Goal: Information Seeking & Learning: Compare options

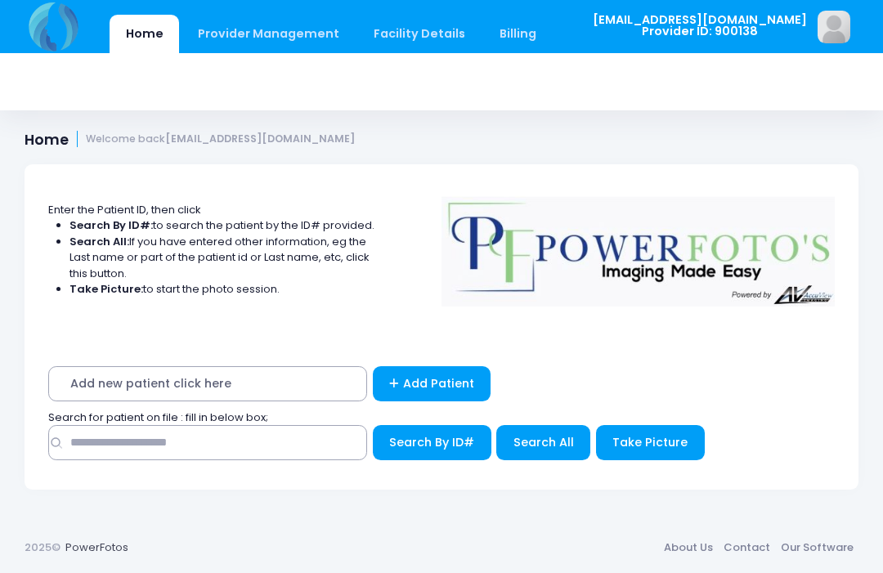
scroll to position [321, 0]
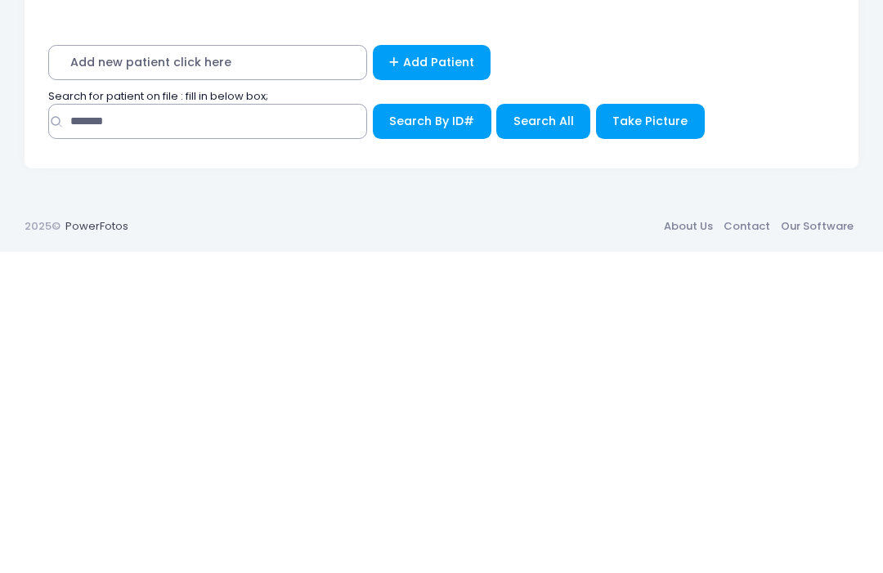
type input "*******"
click at [554, 434] on span "Search All" at bounding box center [544, 442] width 61 height 16
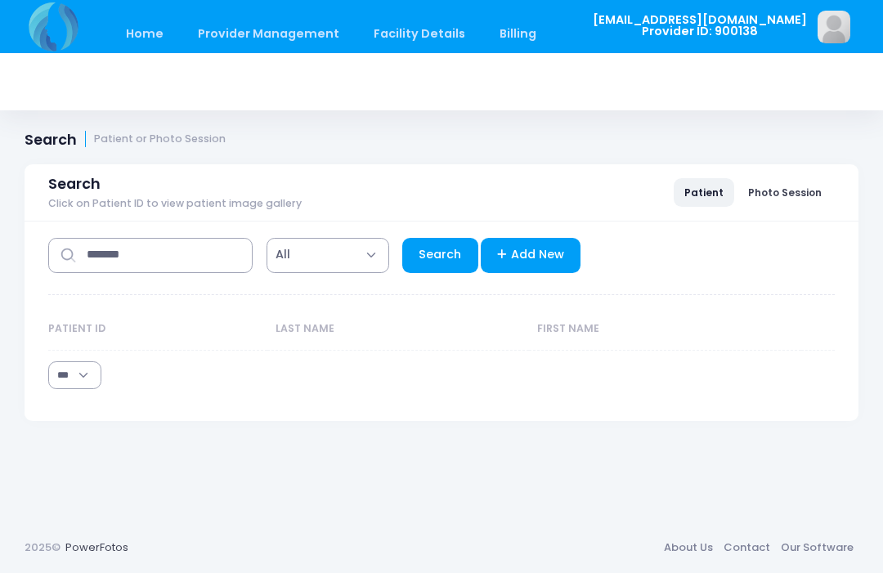
select select "***"
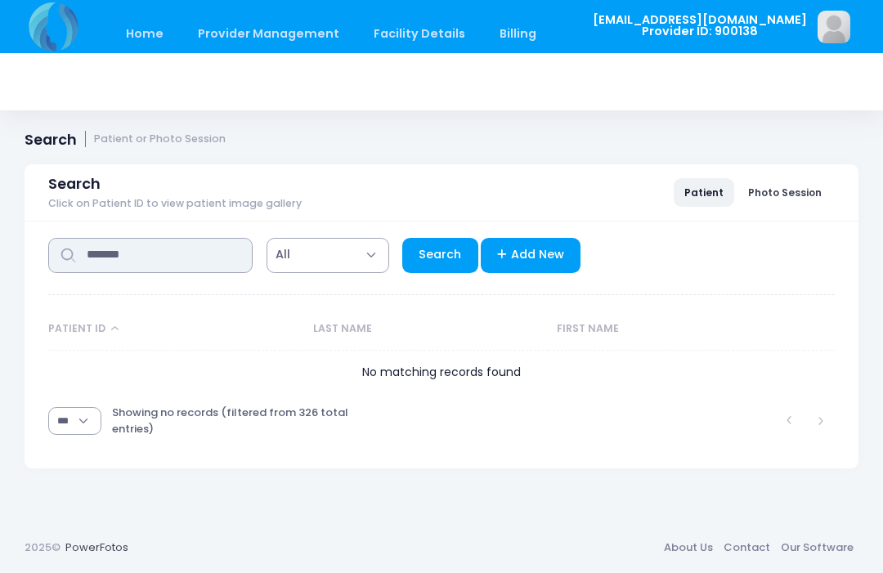
click at [181, 257] on input "*******" at bounding box center [150, 255] width 204 height 35
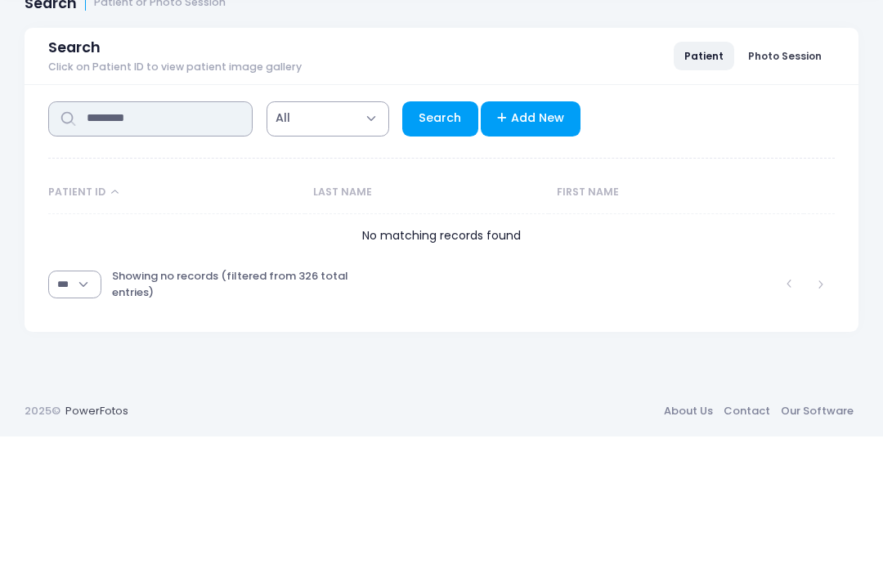
type input "********"
click at [444, 238] on link "Search" at bounding box center [440, 255] width 76 height 35
select select "***"
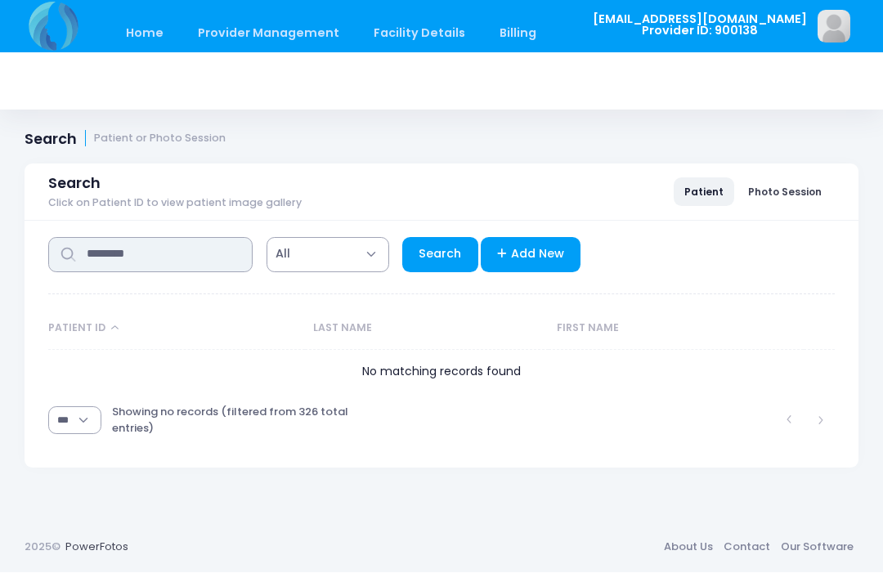
click at [186, 253] on input "********" at bounding box center [150, 255] width 204 height 35
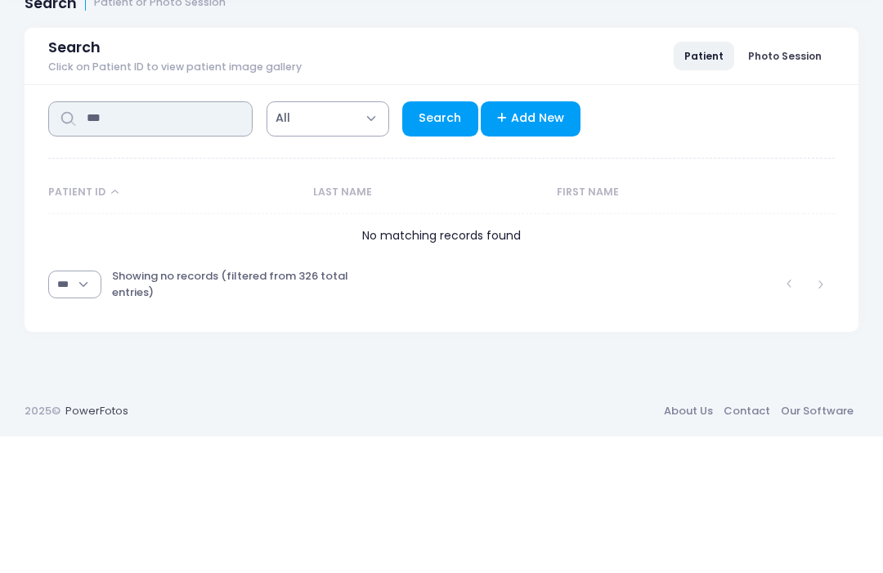
type input "***"
click at [441, 238] on link "Search" at bounding box center [440, 255] width 76 height 35
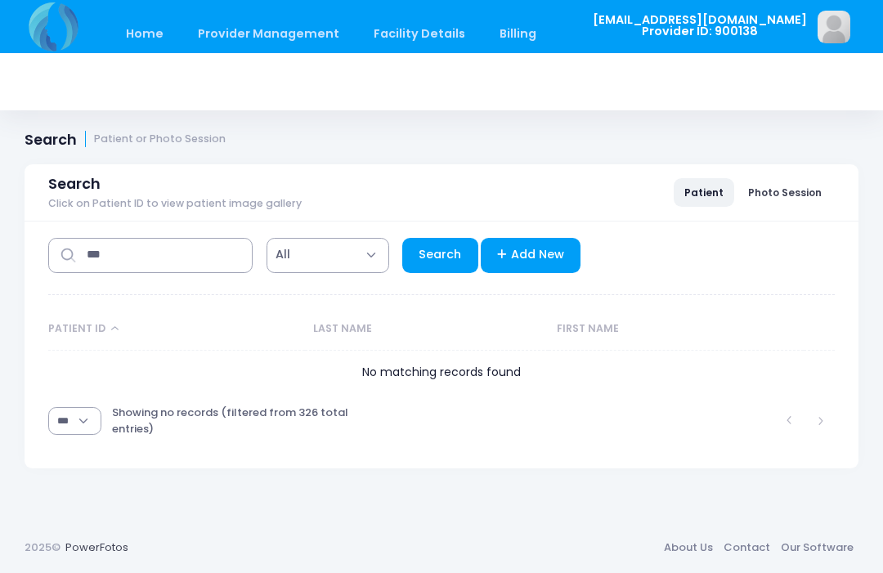
select select "***"
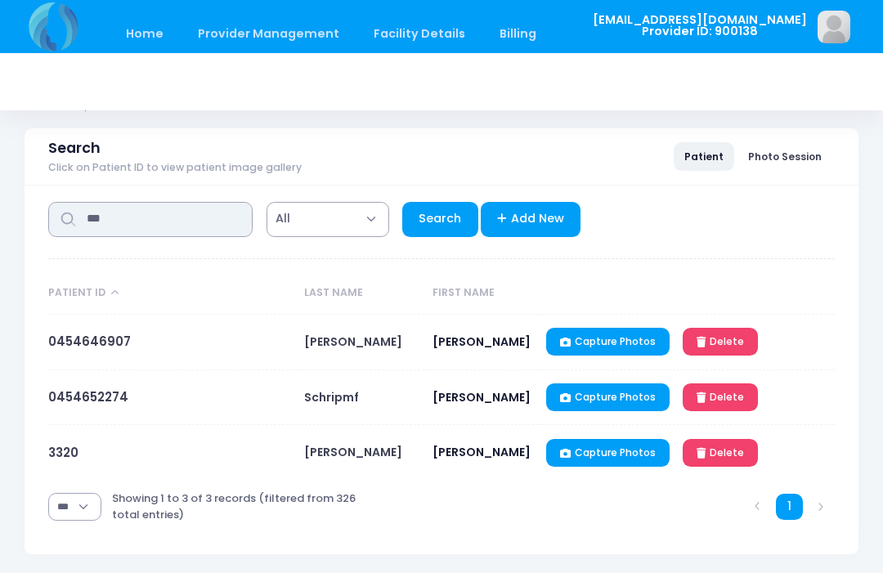
click at [175, 225] on input "***" at bounding box center [150, 219] width 204 height 35
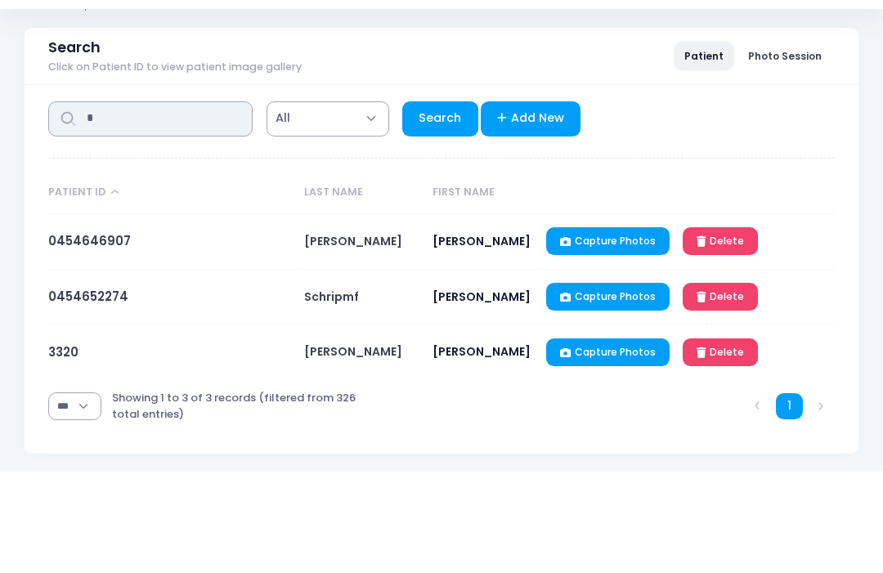
type input "*"
click at [446, 203] on link "Search" at bounding box center [440, 220] width 76 height 35
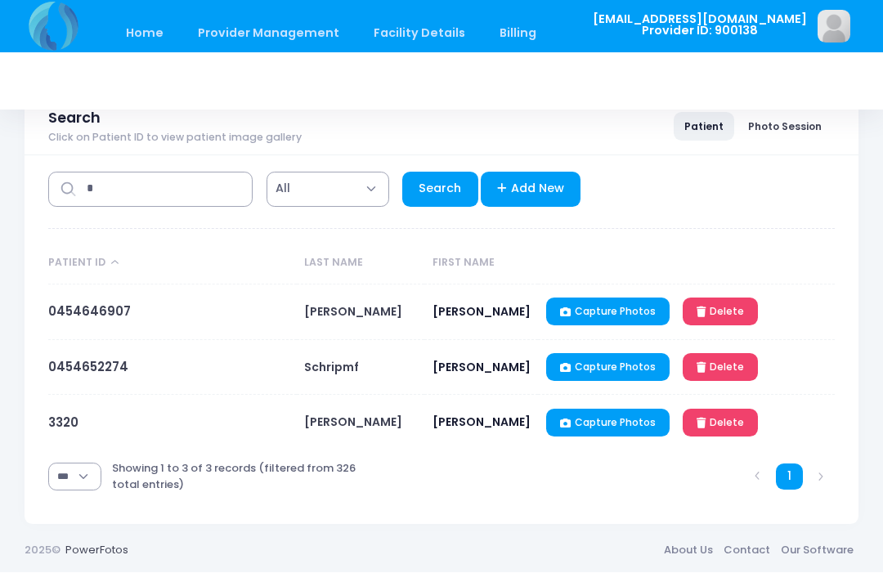
select select "***"
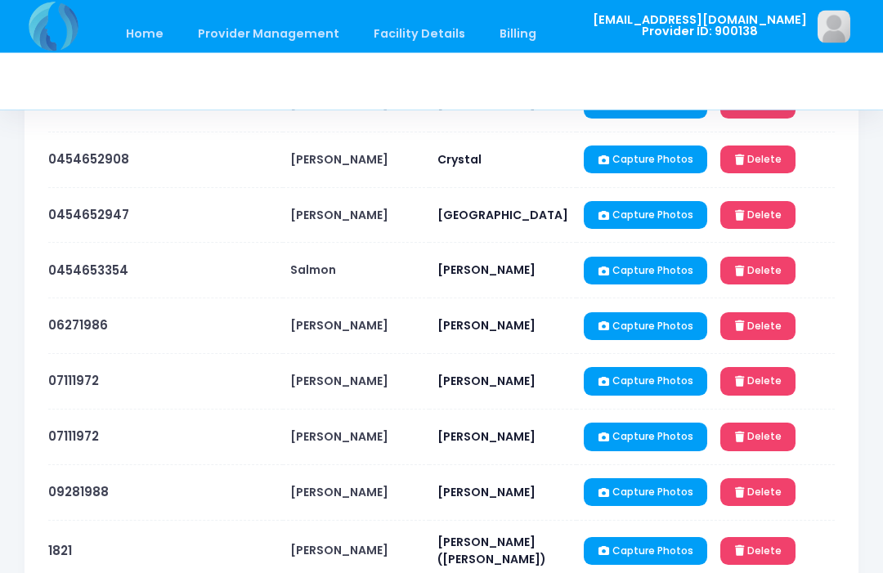
scroll to position [2663, 0]
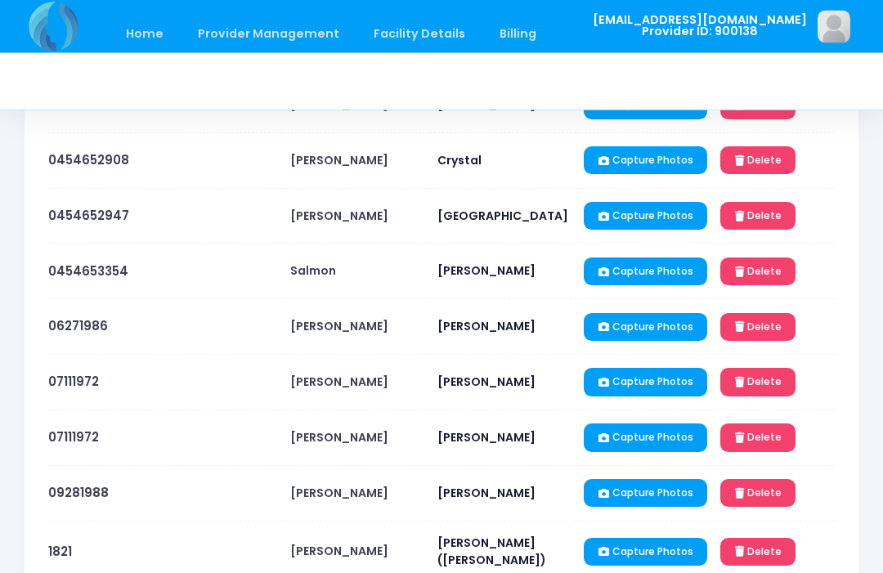
click at [142, 153] on td "0454652908" at bounding box center [165, 162] width 234 height 56
click at [112, 159] on link "0454652908" at bounding box center [88, 160] width 81 height 17
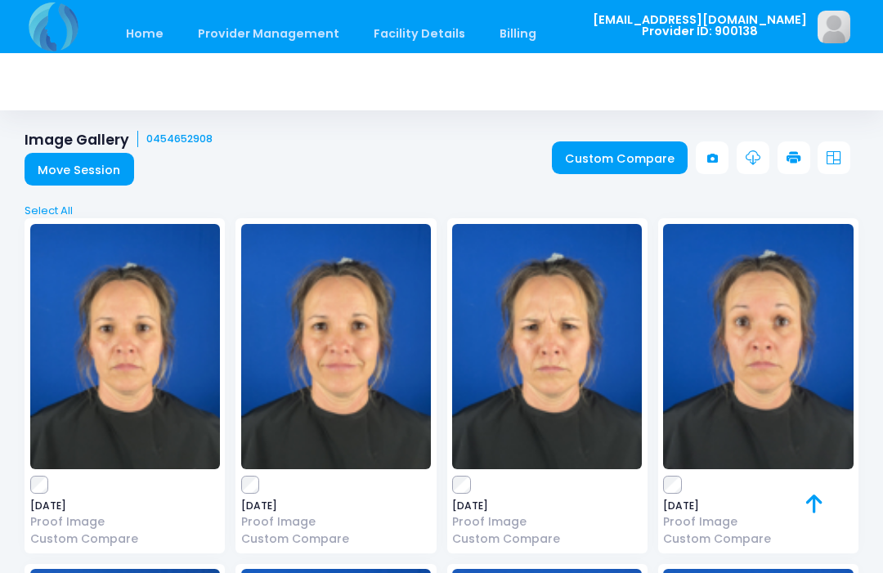
click at [32, 495] on div "2025-04-21 Proof Image Custom Compare" at bounding box center [125, 385] width 200 height 335
click at [622, 157] on link "Custom Compare" at bounding box center [620, 157] width 137 height 33
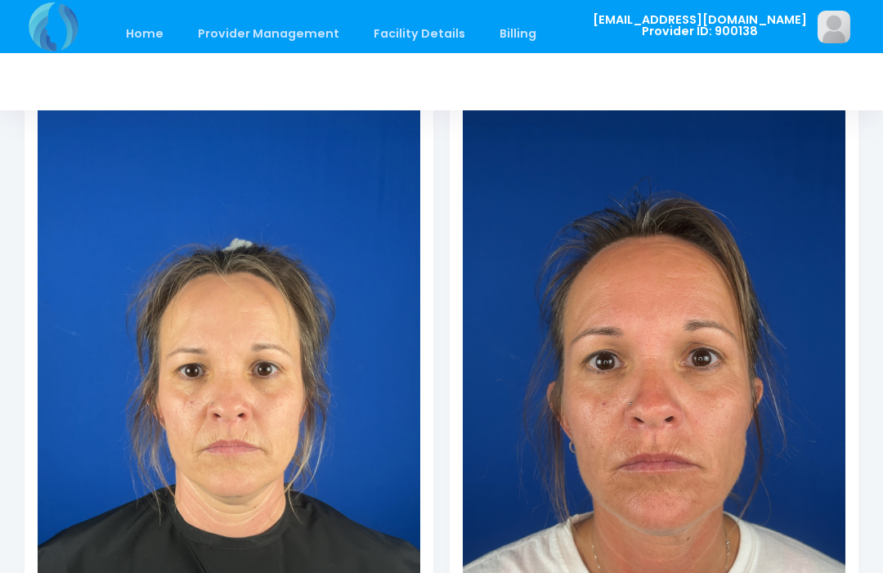
scroll to position [224, 0]
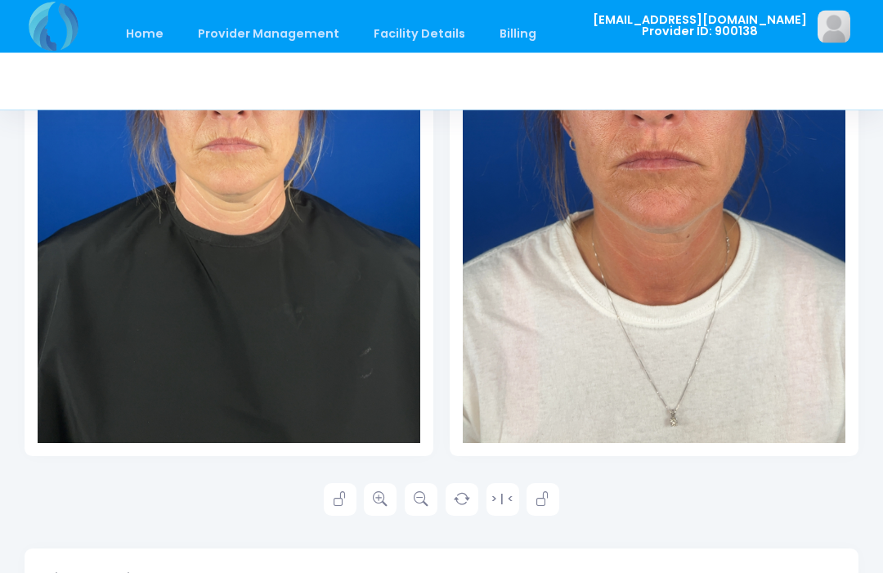
click at [370, 500] on link at bounding box center [380, 500] width 33 height 33
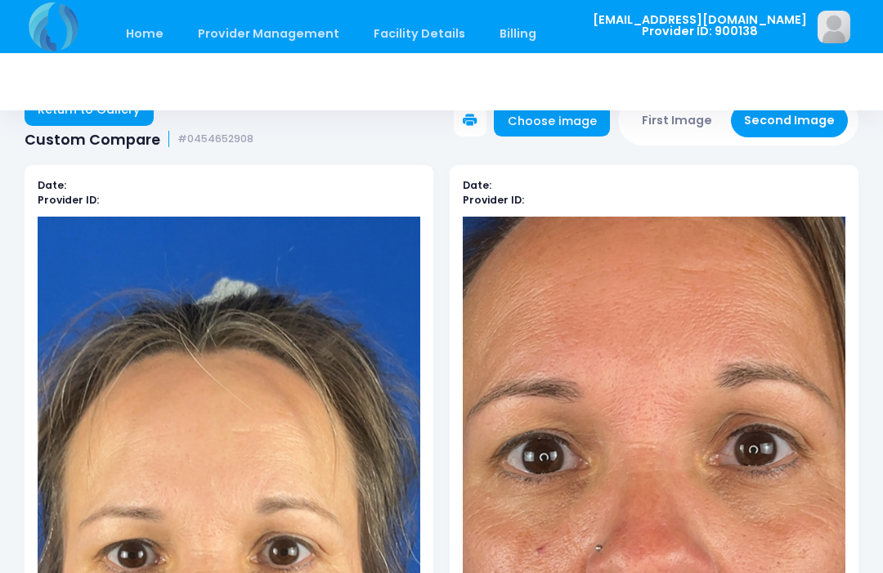
scroll to position [0, 0]
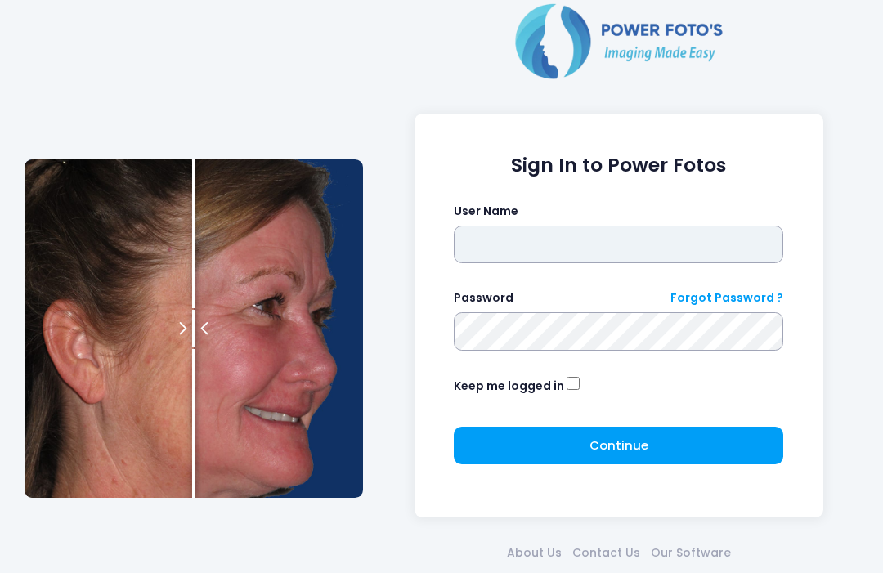
type input "**********"
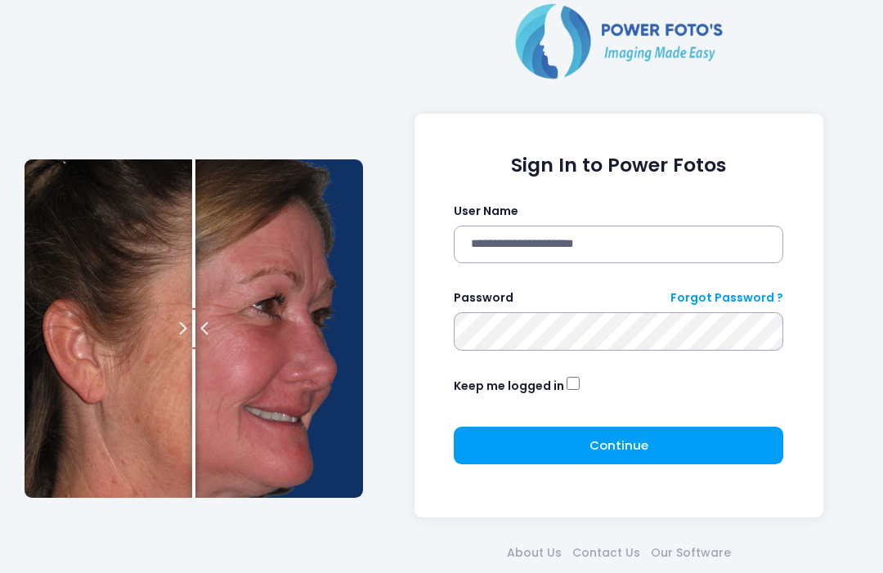
click button "submit" at bounding box center [0, 0] width 0 height 0
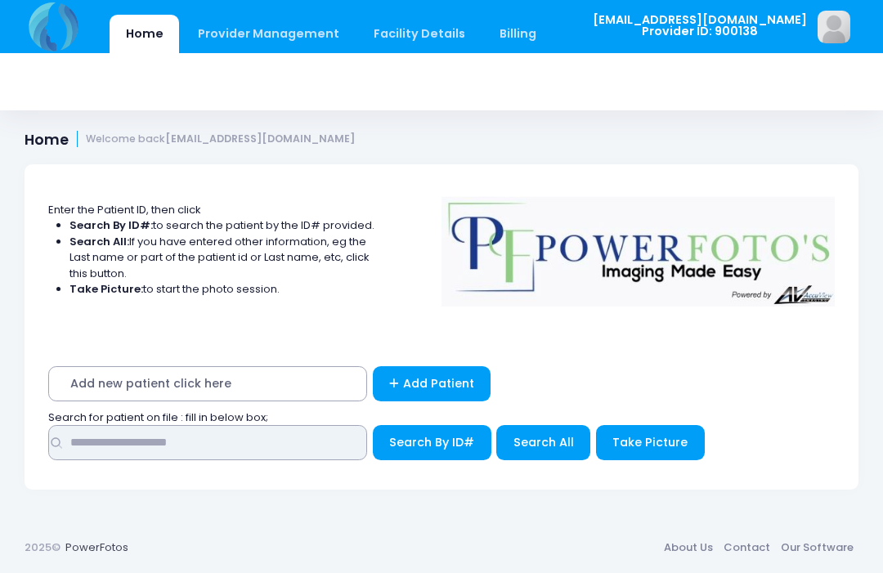
click at [326, 446] on input "text" at bounding box center [207, 442] width 319 height 35
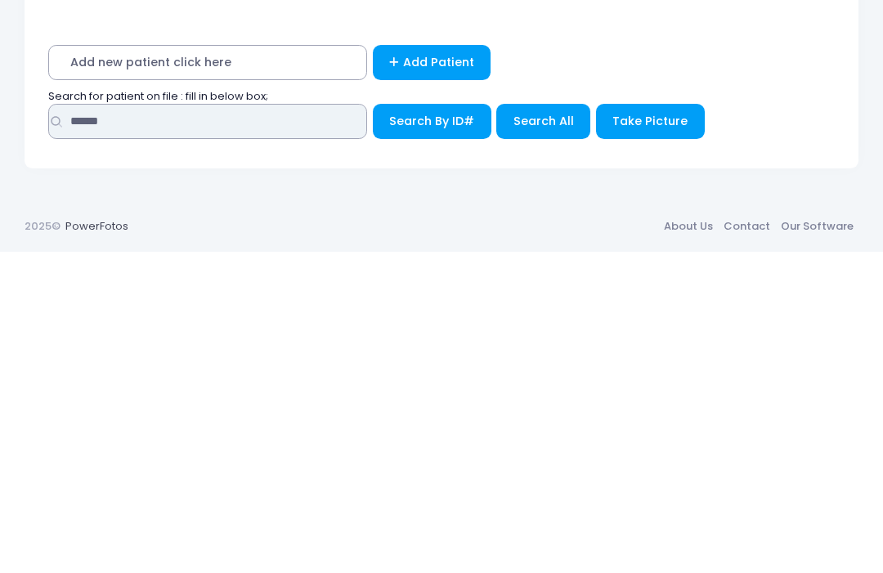
type input "******"
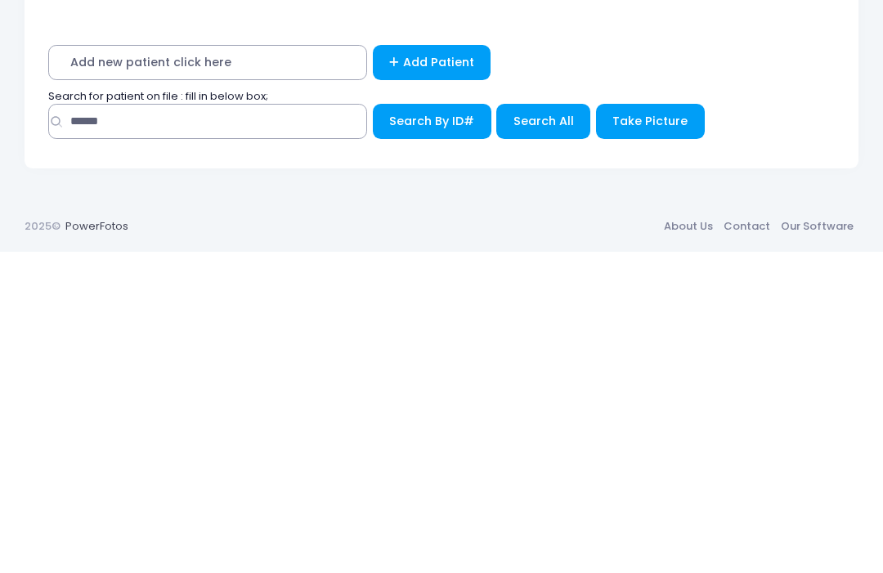
click at [546, 434] on span "Search All" at bounding box center [544, 442] width 61 height 16
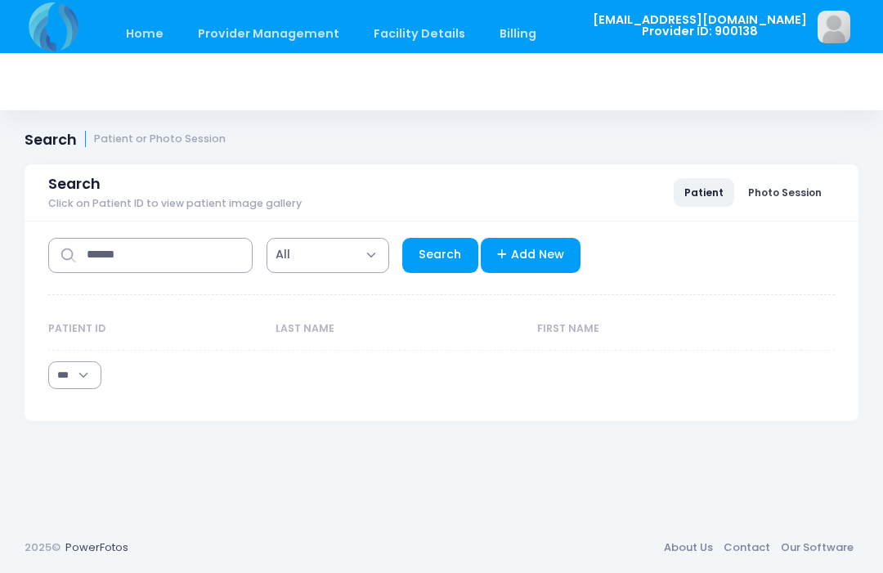
select select "***"
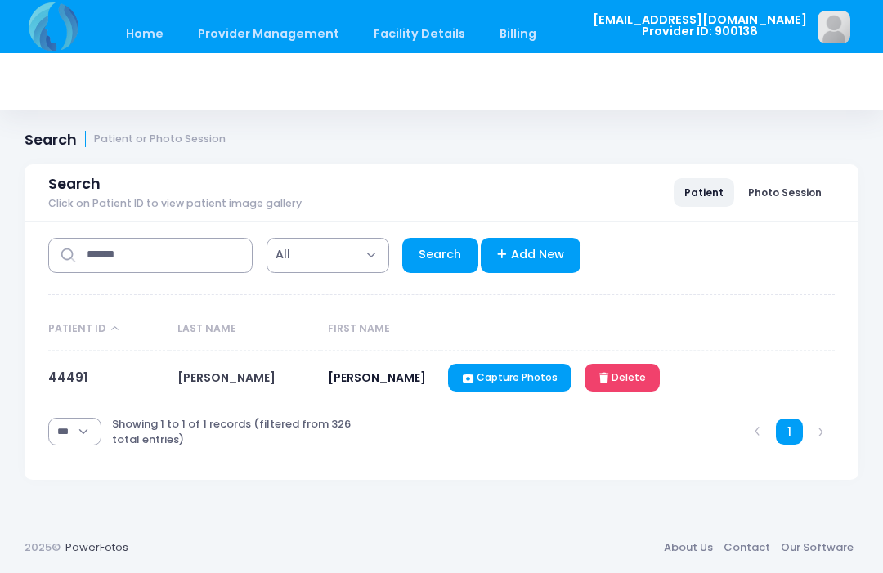
click at [63, 383] on link "44491" at bounding box center [67, 377] width 39 height 17
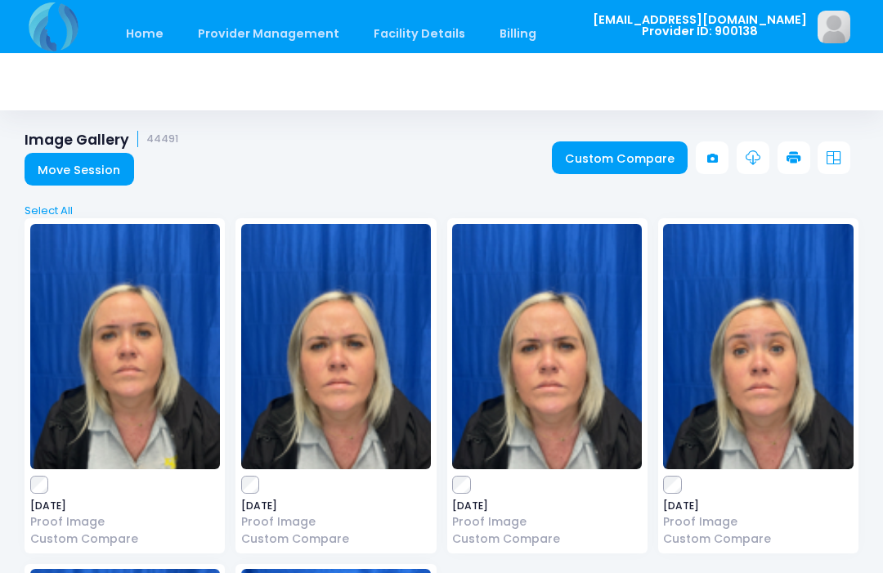
click at [631, 157] on link "Custom Compare" at bounding box center [620, 157] width 137 height 33
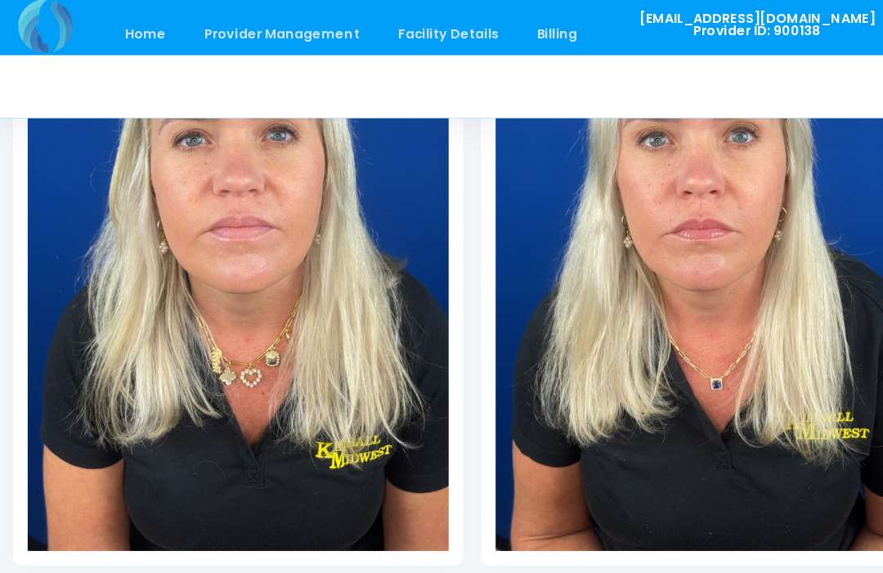
scroll to position [441, 0]
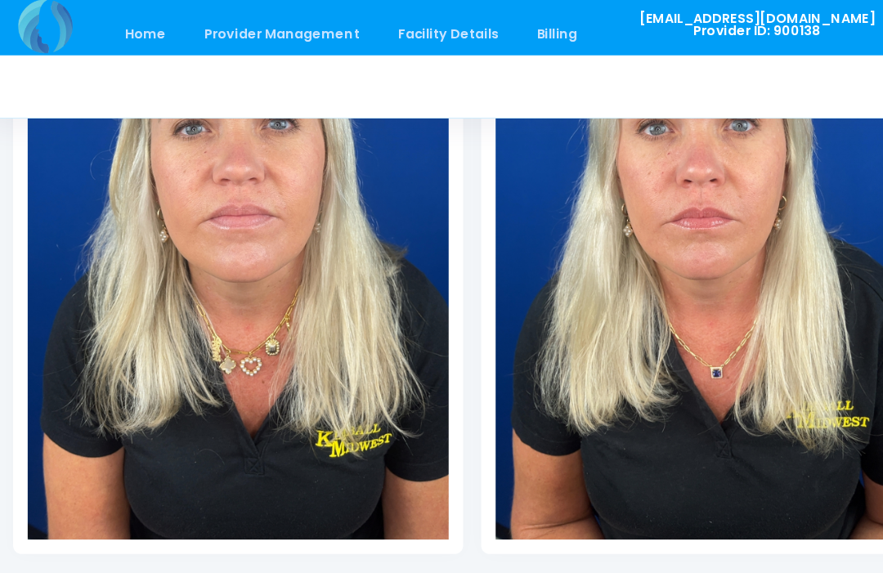
click at [373, 542] on icon at bounding box center [380, 549] width 15 height 15
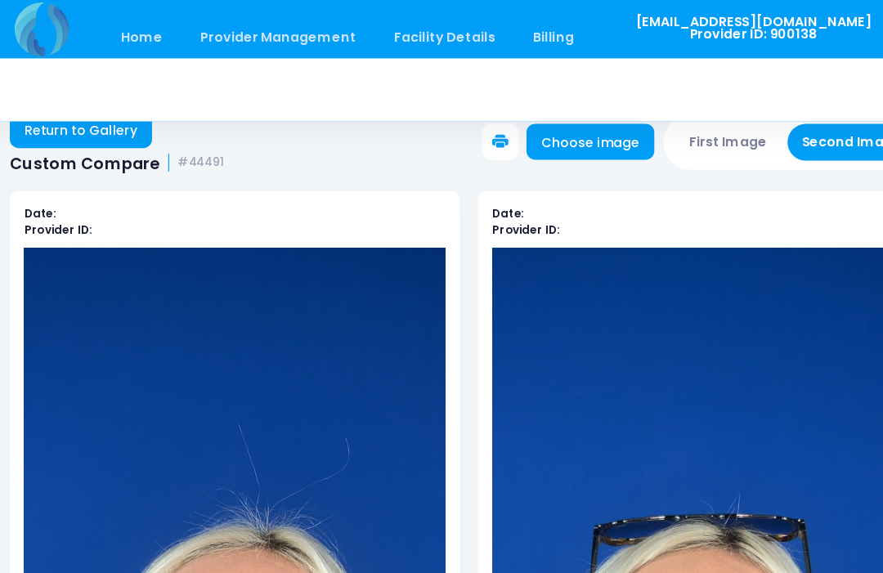
scroll to position [25, 0]
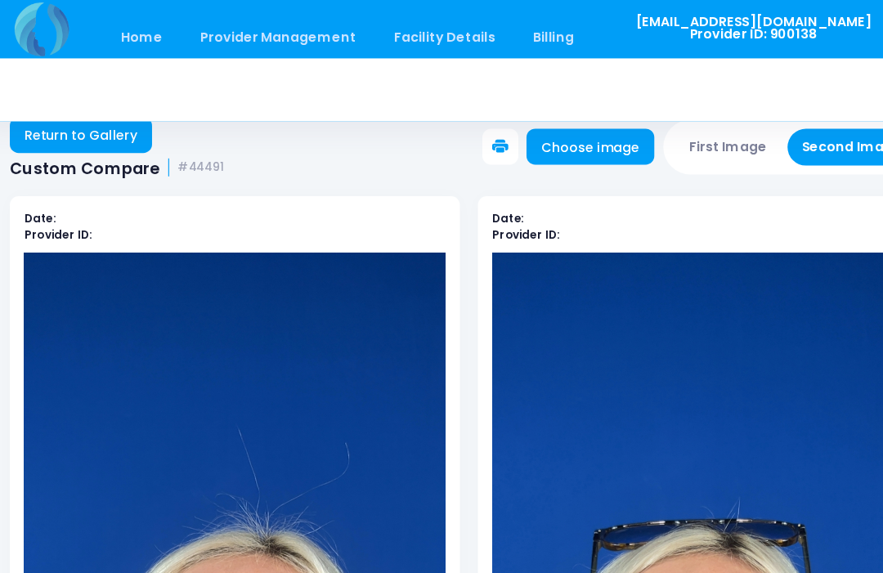
click at [673, 141] on button "First Image" at bounding box center [677, 134] width 97 height 34
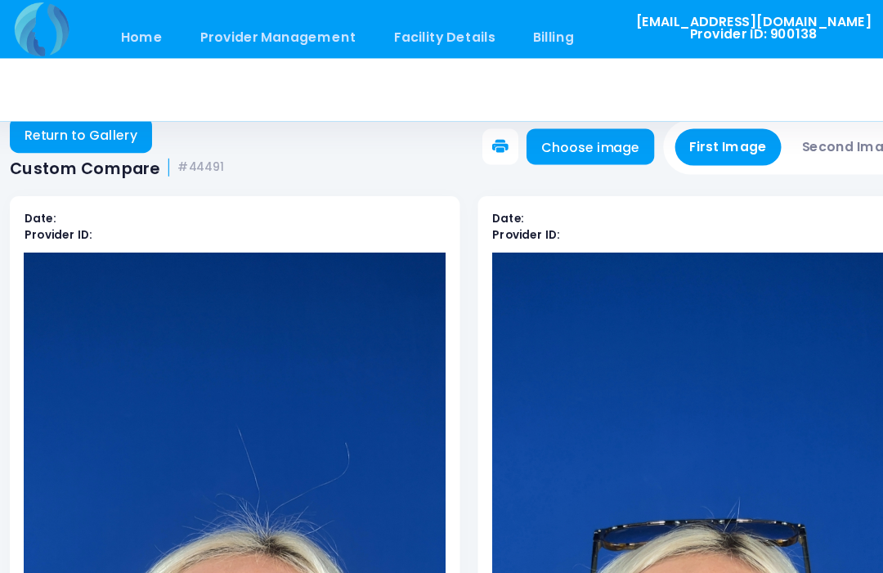
click at [546, 136] on link "Choose image" at bounding box center [552, 133] width 116 height 33
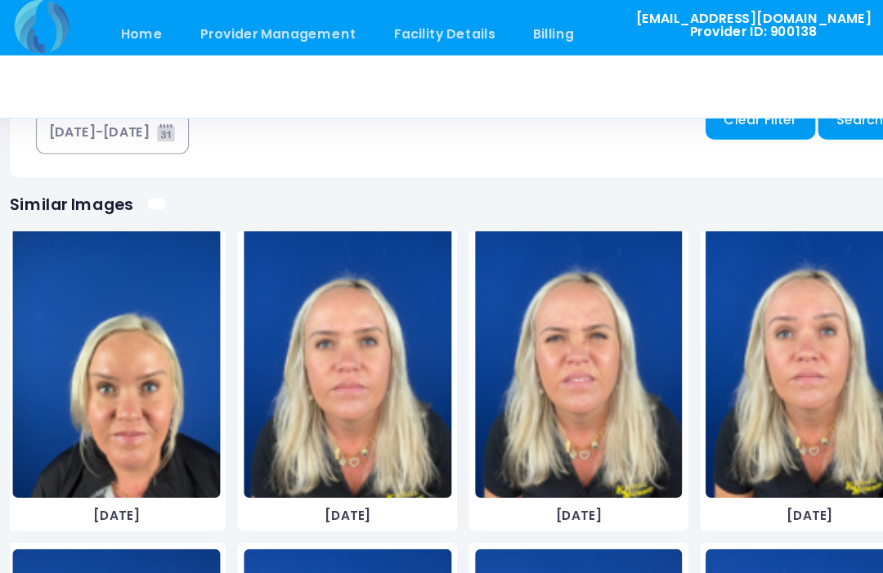
scroll to position [3232, 0]
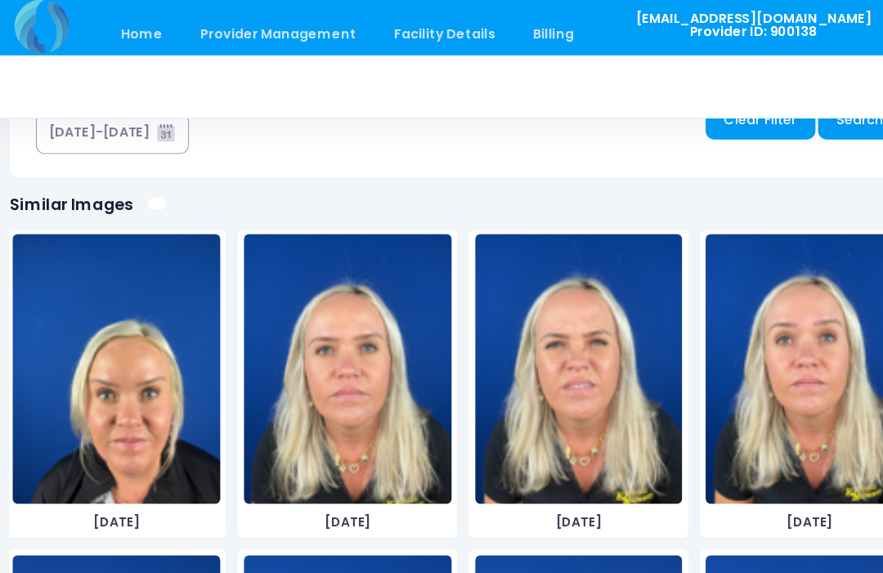
click at [547, 392] on img at bounding box center [541, 338] width 189 height 245
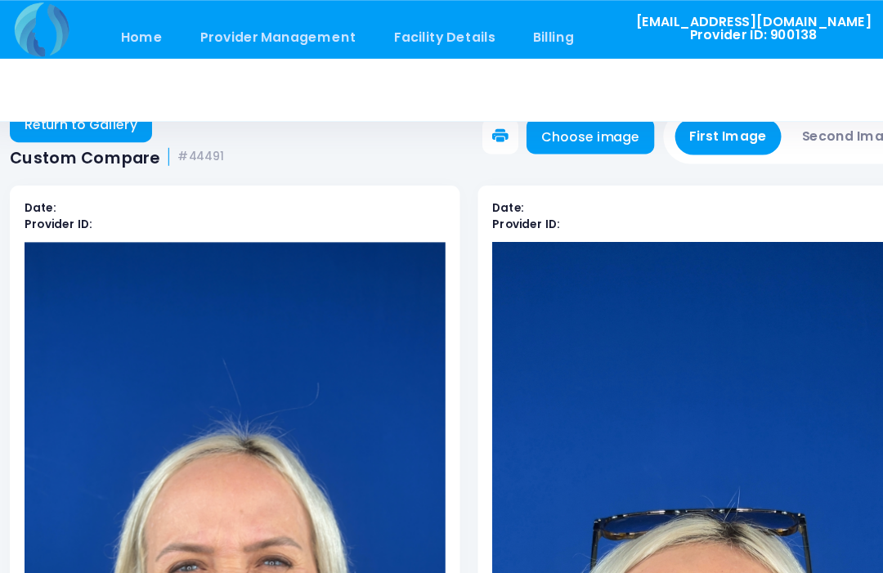
scroll to position [0, 0]
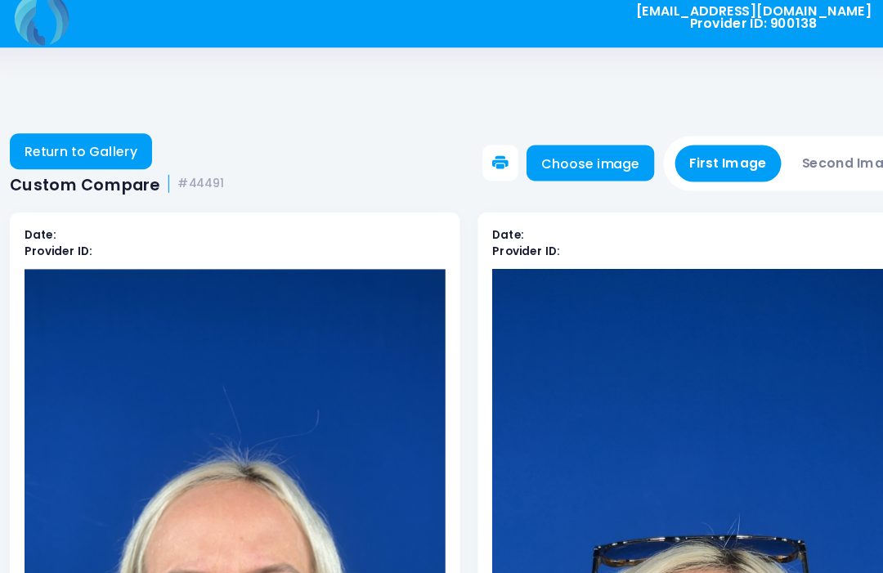
click at [759, 147] on button "Second Image" at bounding box center [790, 158] width 118 height 34
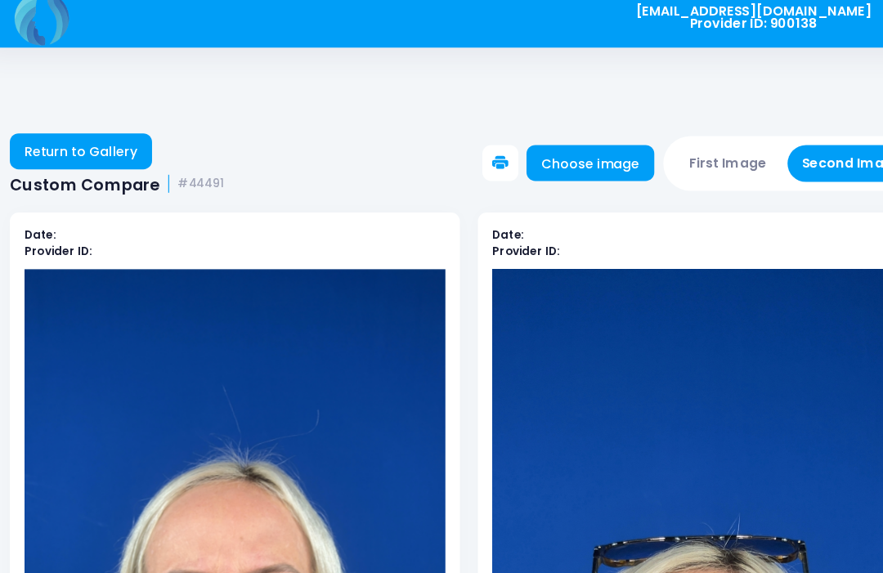
click at [560, 150] on link "Choose image" at bounding box center [552, 157] width 116 height 33
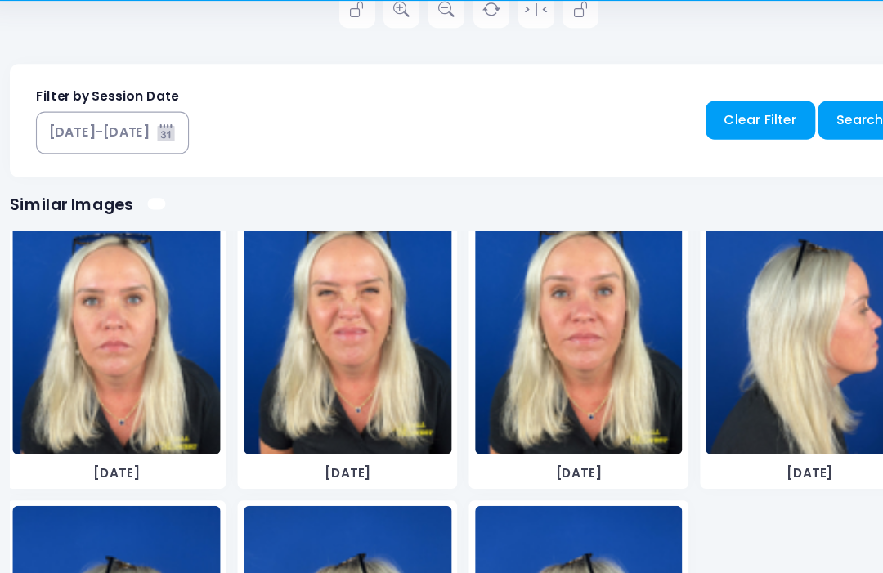
scroll to position [3854, 0]
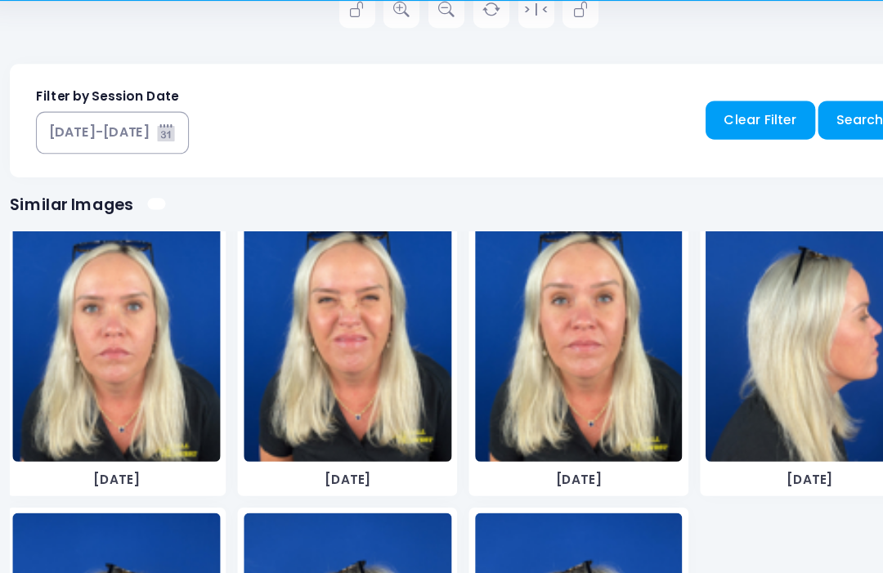
click at [330, 351] on img at bounding box center [331, 348] width 189 height 245
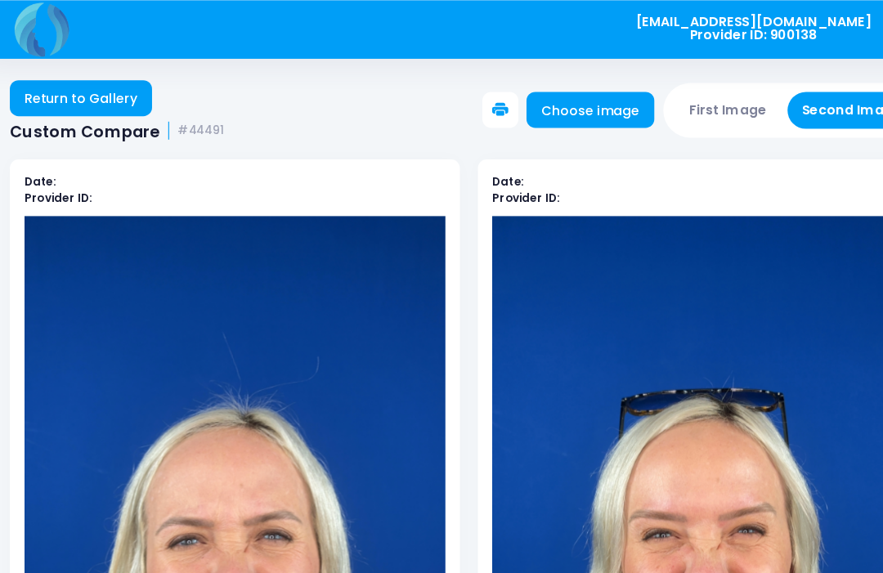
scroll to position [0, 0]
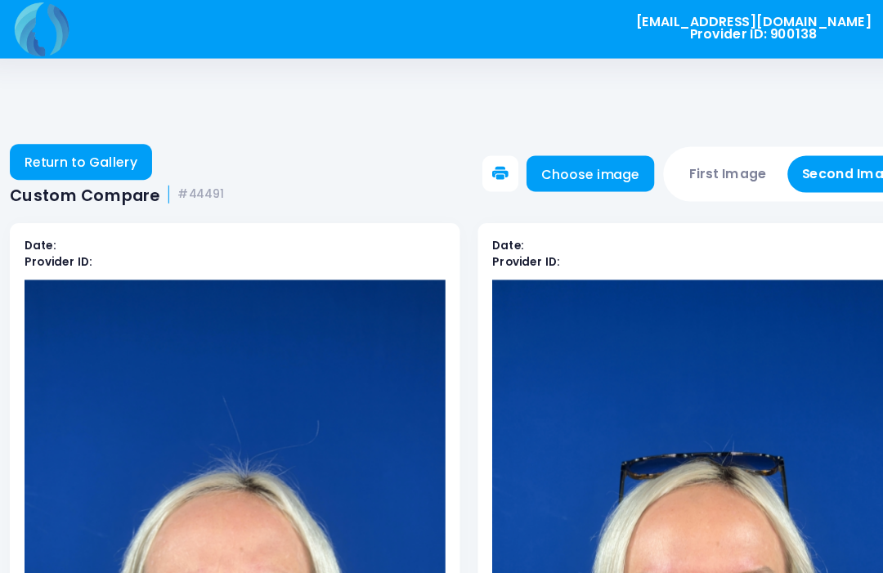
click at [676, 161] on button "First Image" at bounding box center [677, 158] width 97 height 34
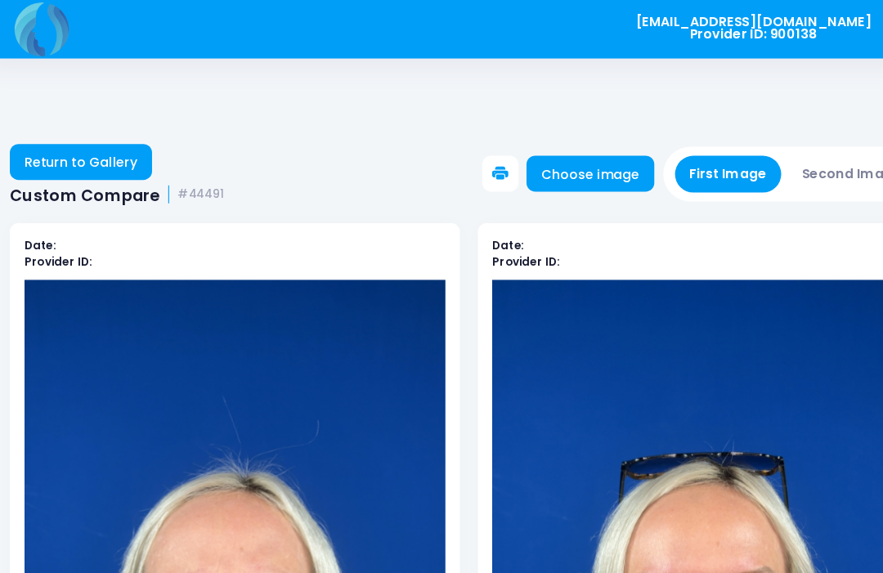
click at [679, 146] on button "First Image" at bounding box center [677, 158] width 97 height 34
click at [557, 168] on link "Choose image" at bounding box center [552, 157] width 116 height 33
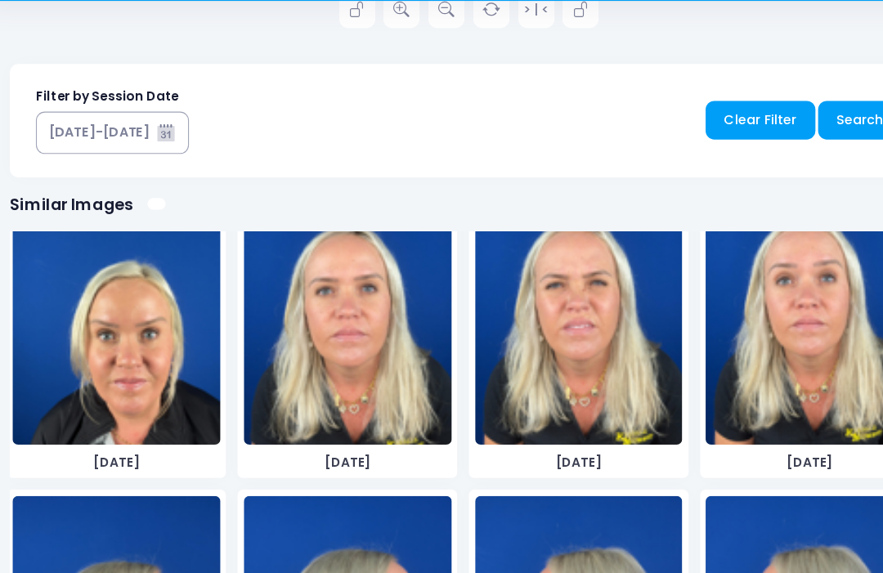
scroll to position [3287, 0]
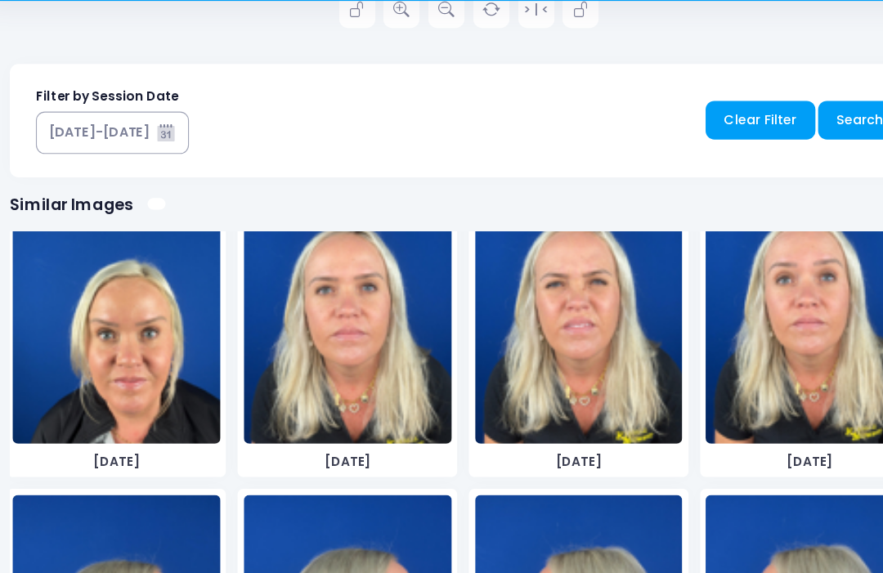
click at [728, 341] on img at bounding box center [751, 332] width 189 height 245
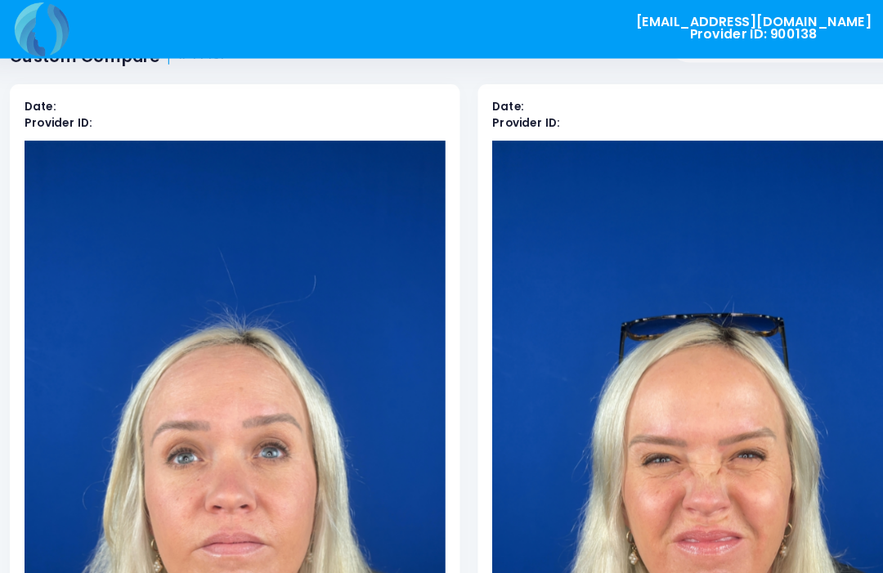
scroll to position [73, 0]
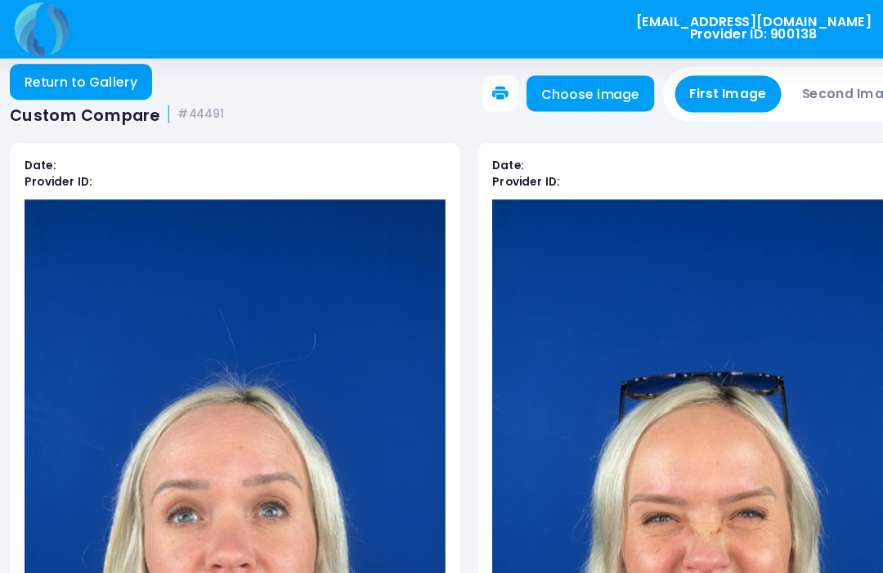
click at [760, 87] on button "Second Image" at bounding box center [790, 86] width 118 height 34
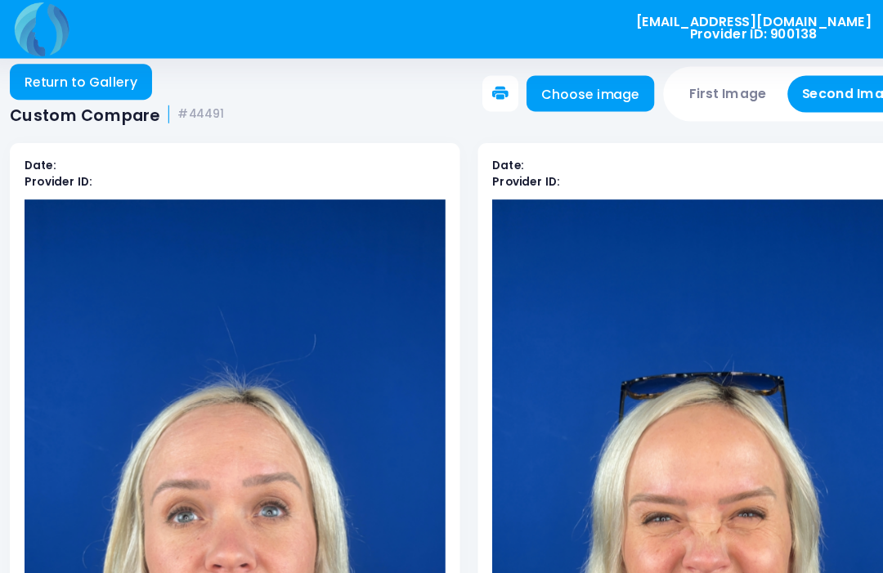
click at [558, 92] on link "Choose image" at bounding box center [552, 85] width 116 height 33
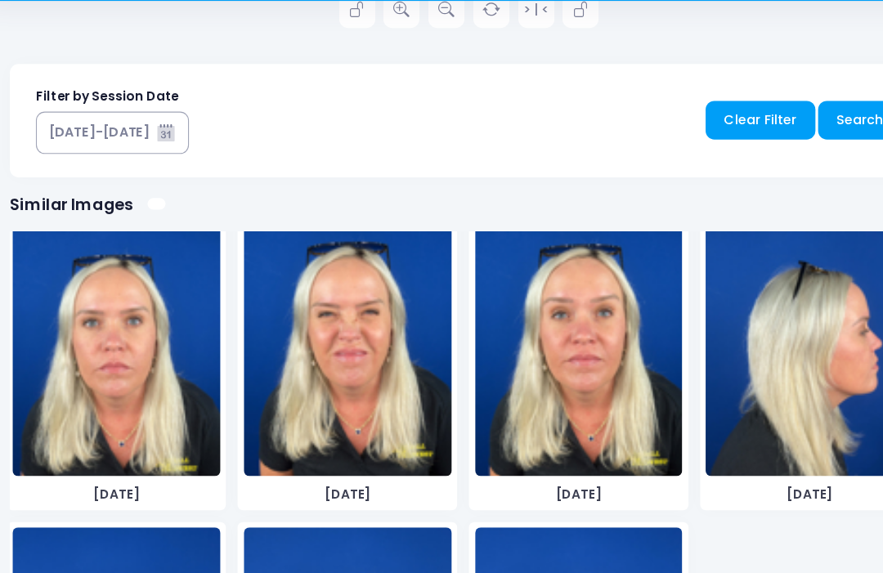
scroll to position [3842, 0]
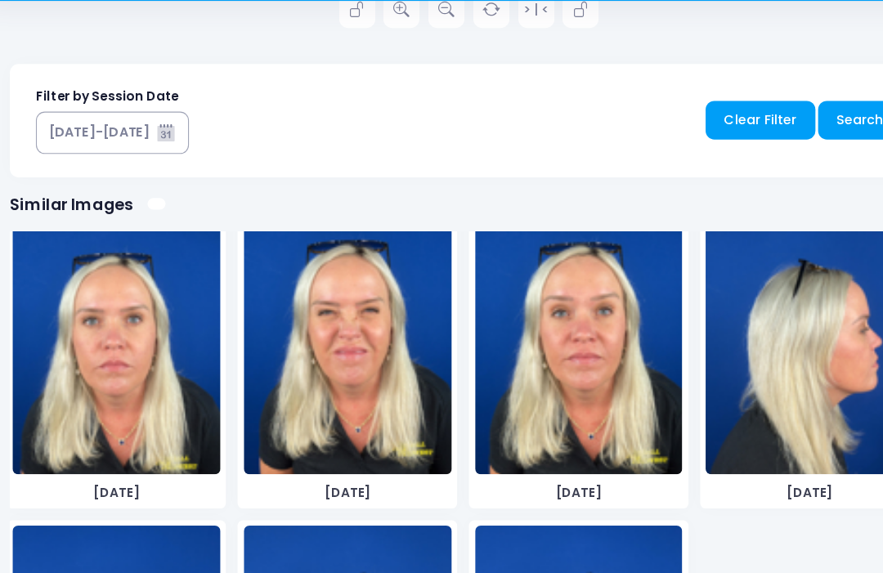
click at [559, 336] on img at bounding box center [541, 360] width 189 height 245
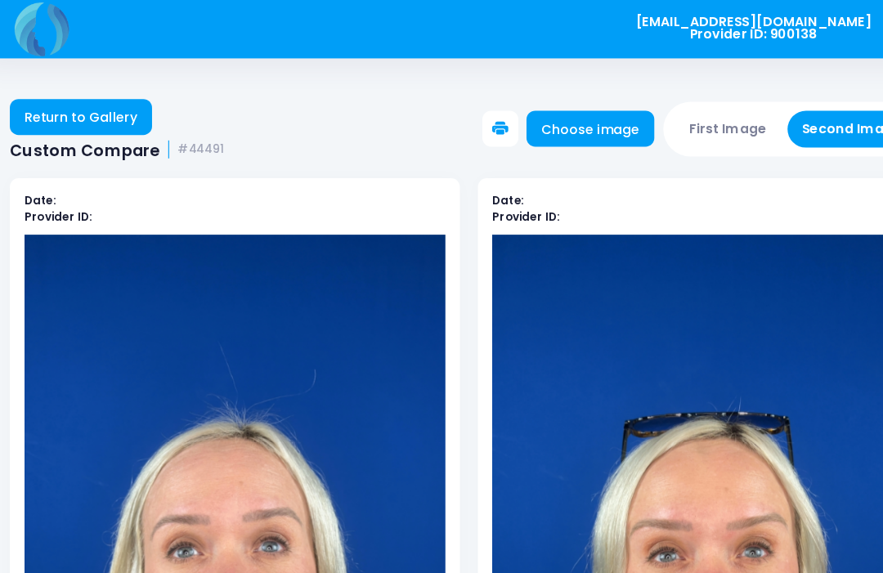
scroll to position [0, 0]
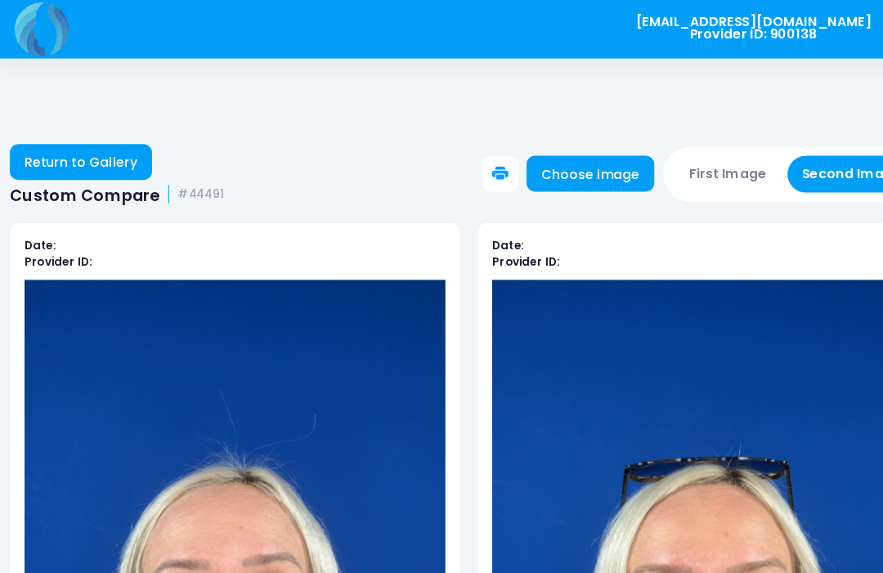
click at [676, 153] on button "First Image" at bounding box center [677, 158] width 97 height 34
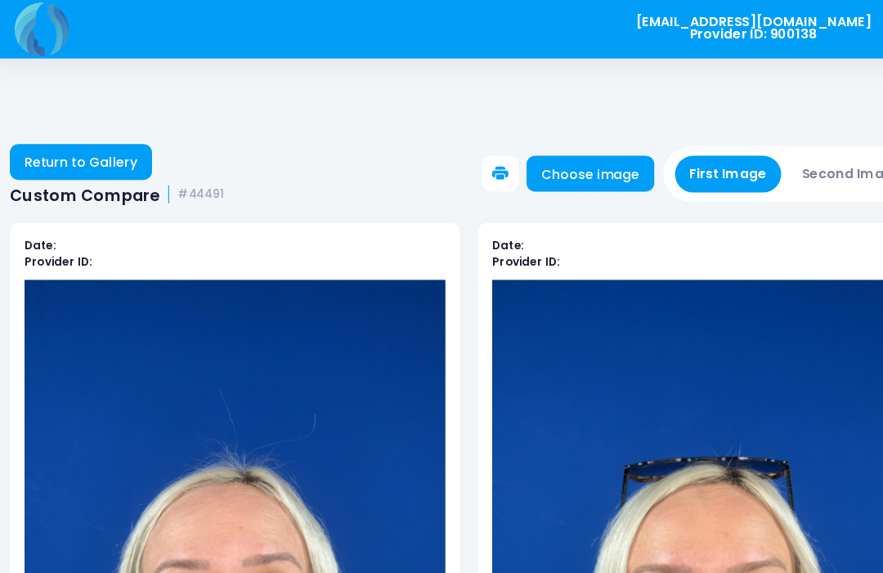
click at [554, 155] on link "Choose image" at bounding box center [552, 157] width 116 height 33
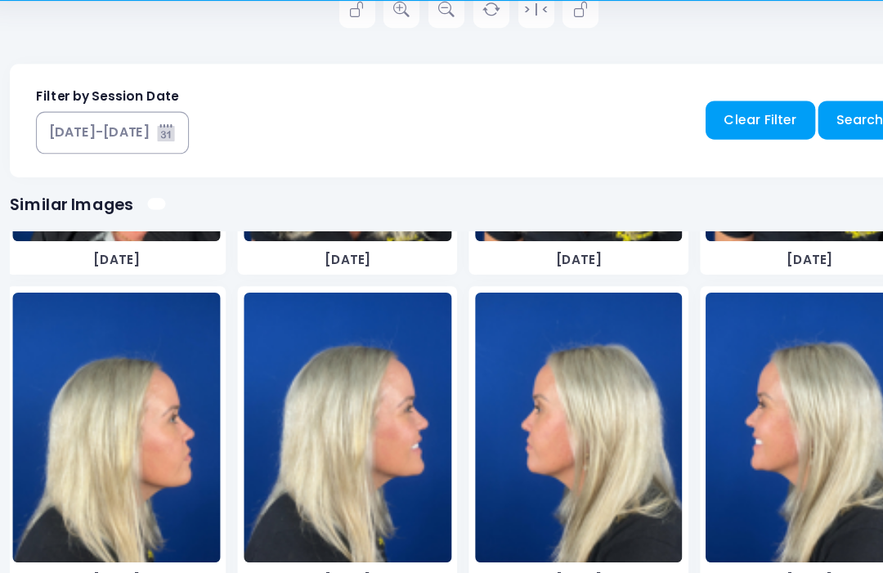
scroll to position [3448, 0]
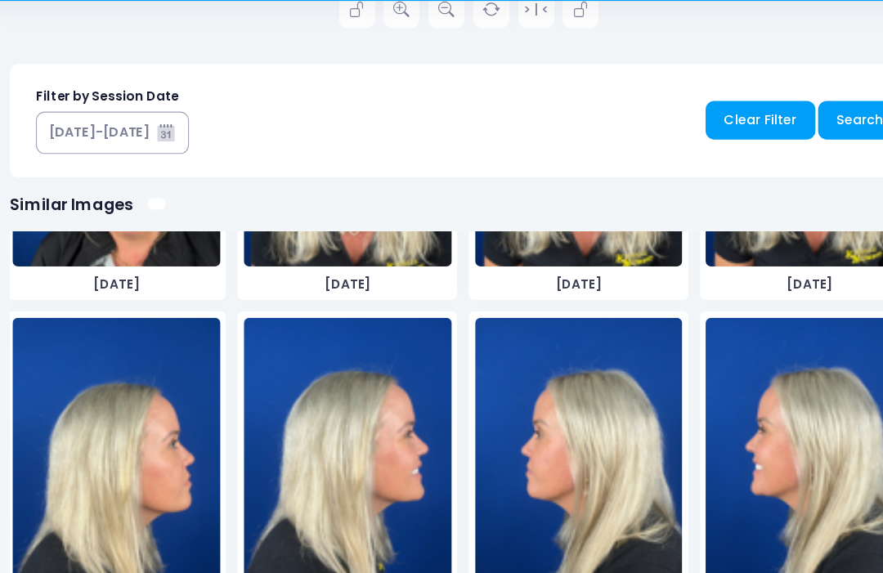
click at [339, 412] on img at bounding box center [331, 463] width 189 height 245
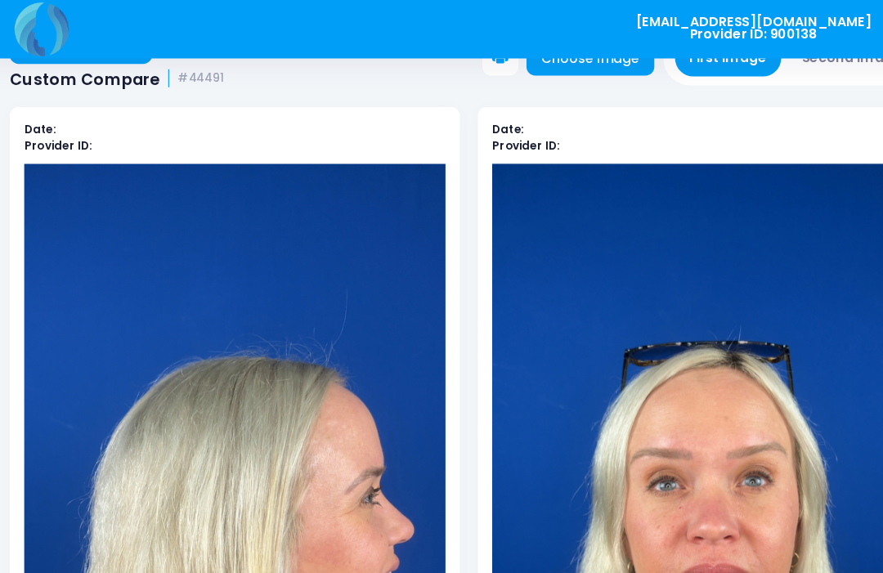
scroll to position [73, 0]
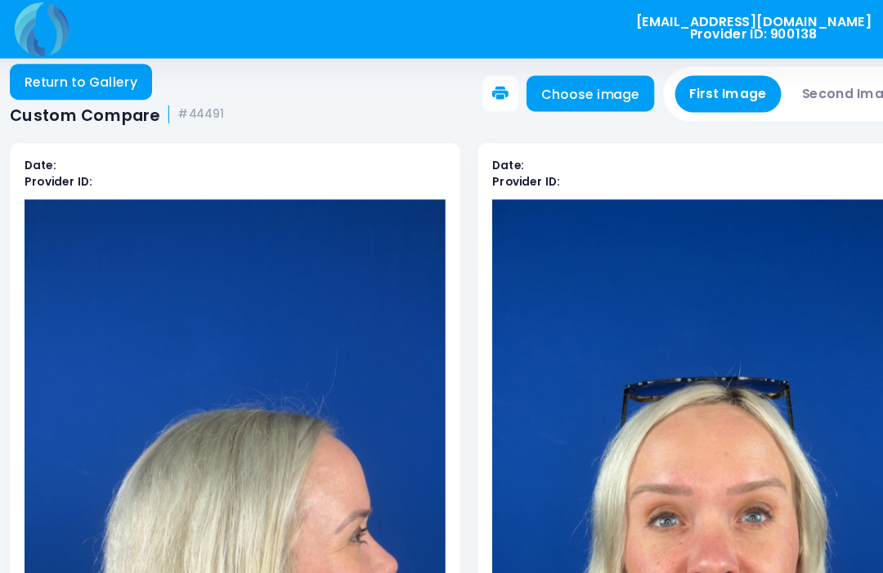
click at [763, 91] on button "Second Image" at bounding box center [790, 86] width 118 height 34
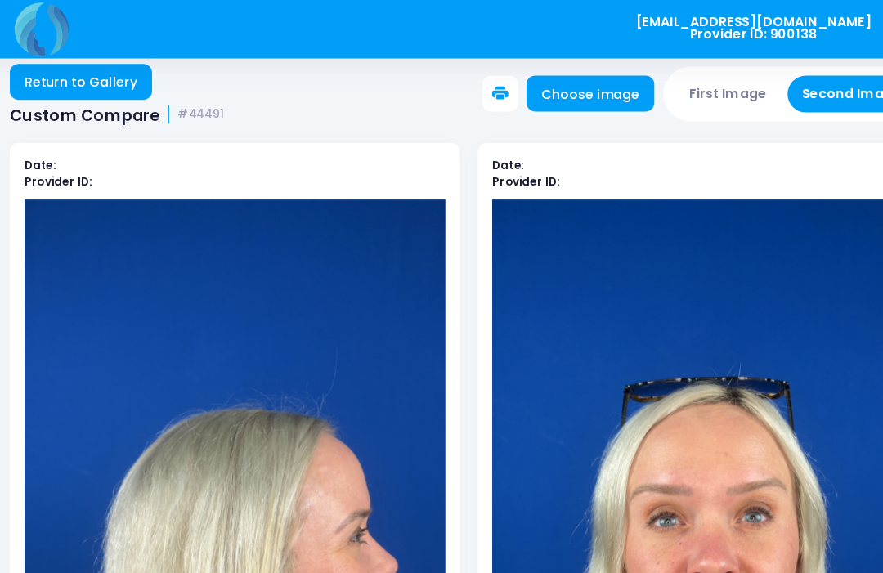
click at [554, 84] on link "Choose image" at bounding box center [552, 85] width 116 height 33
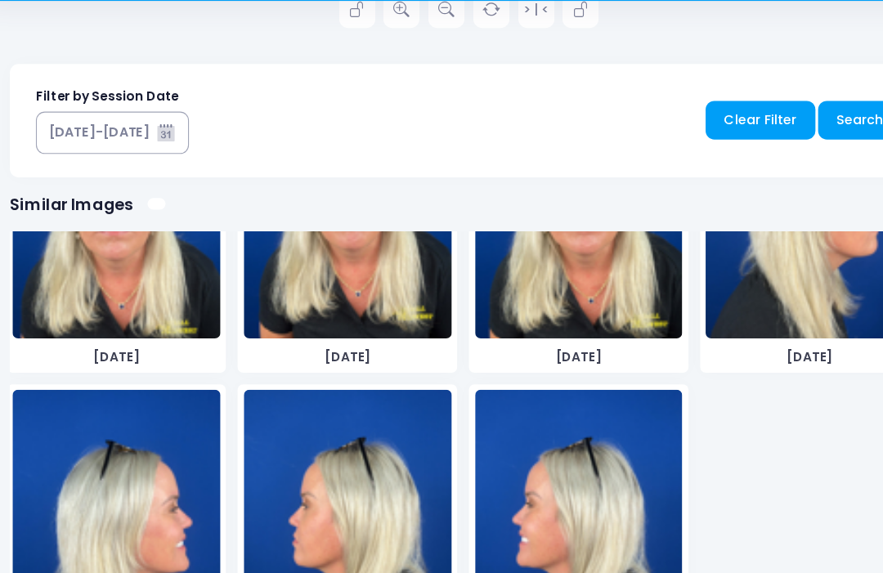
scroll to position [3965, 0]
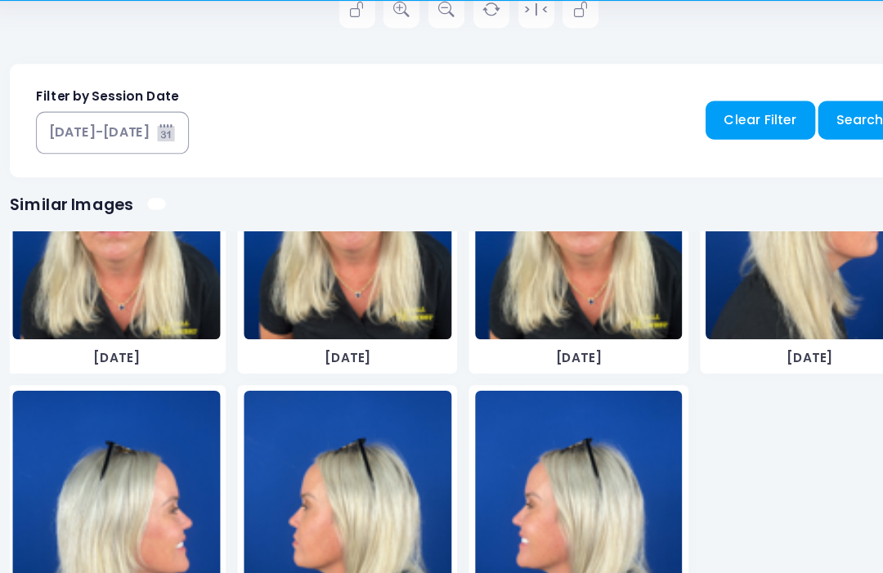
click at [116, 443] on img at bounding box center [121, 529] width 189 height 245
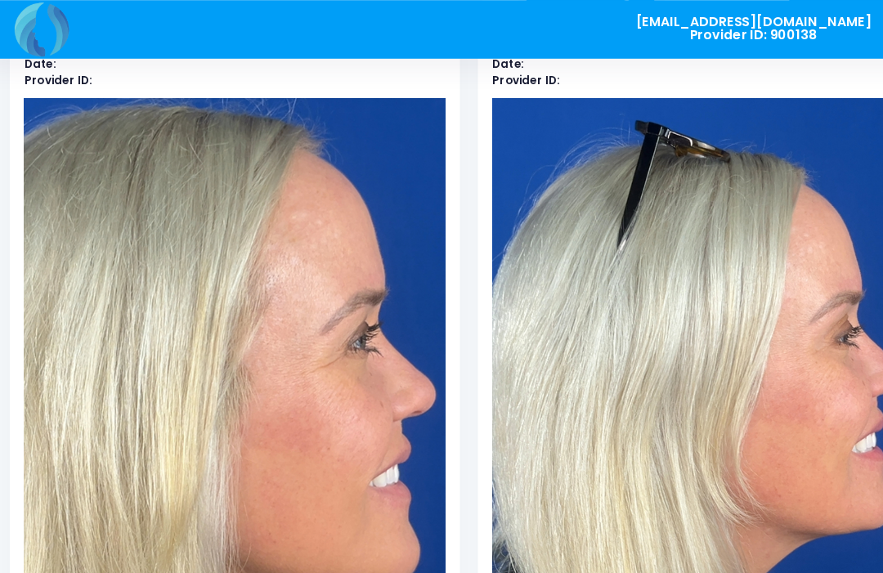
scroll to position [0, 0]
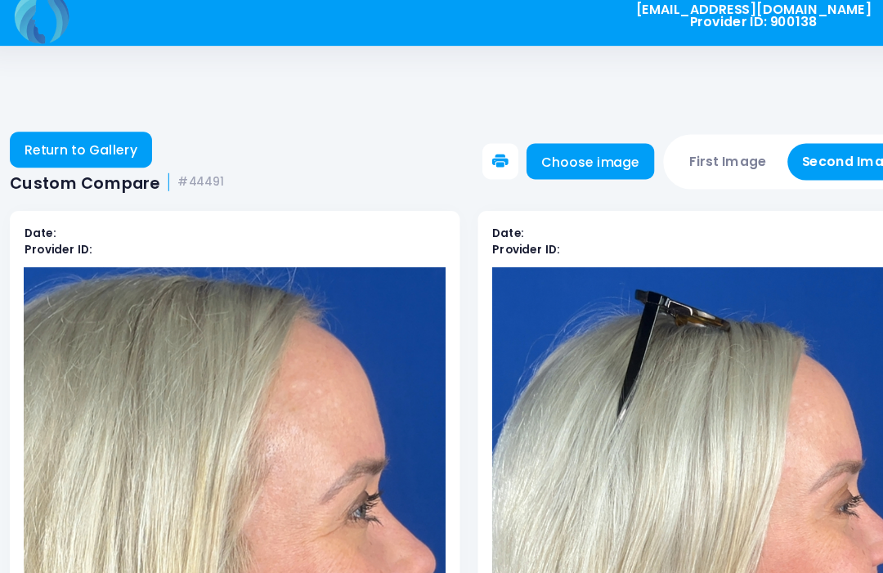
click at [652, 141] on button "First Image" at bounding box center [677, 158] width 97 height 34
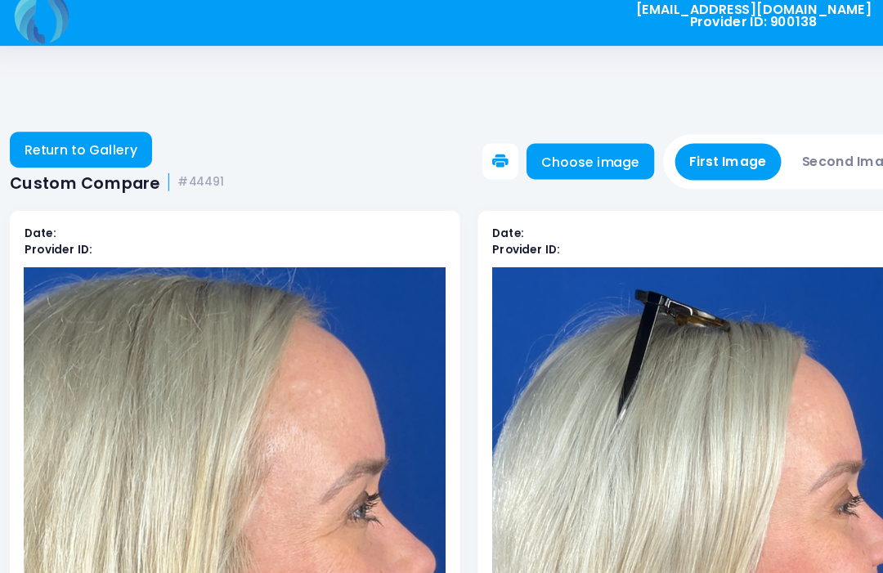
click at [550, 146] on link "Choose image" at bounding box center [552, 157] width 116 height 33
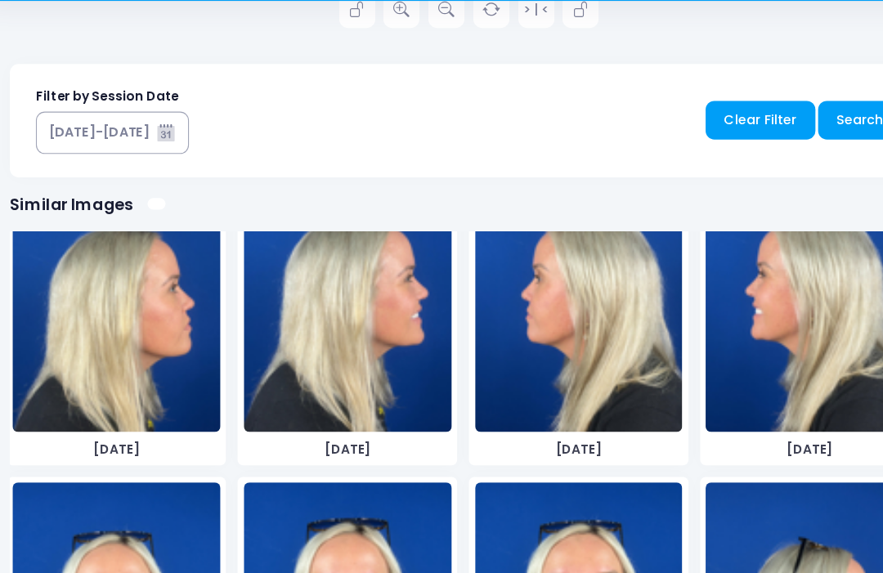
scroll to position [3585, 0]
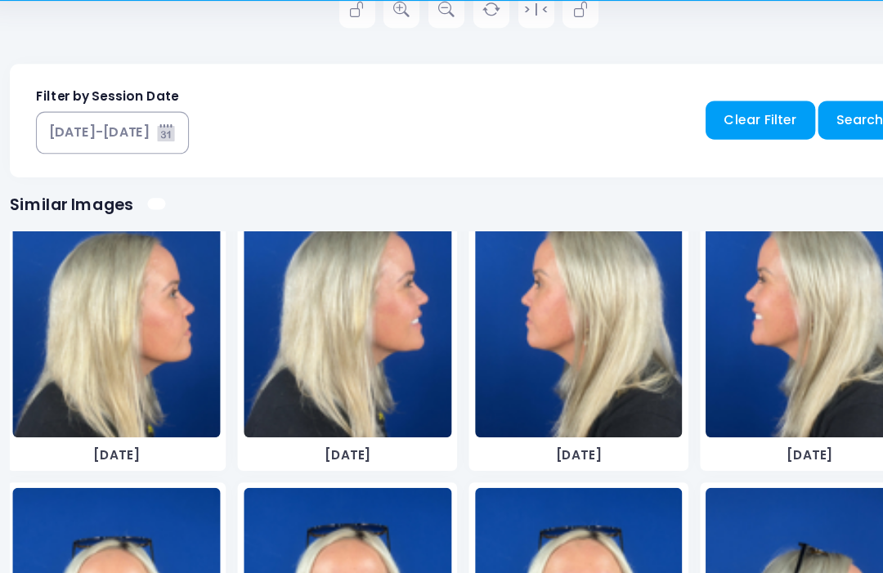
click at [726, 328] on img at bounding box center [751, 326] width 189 height 245
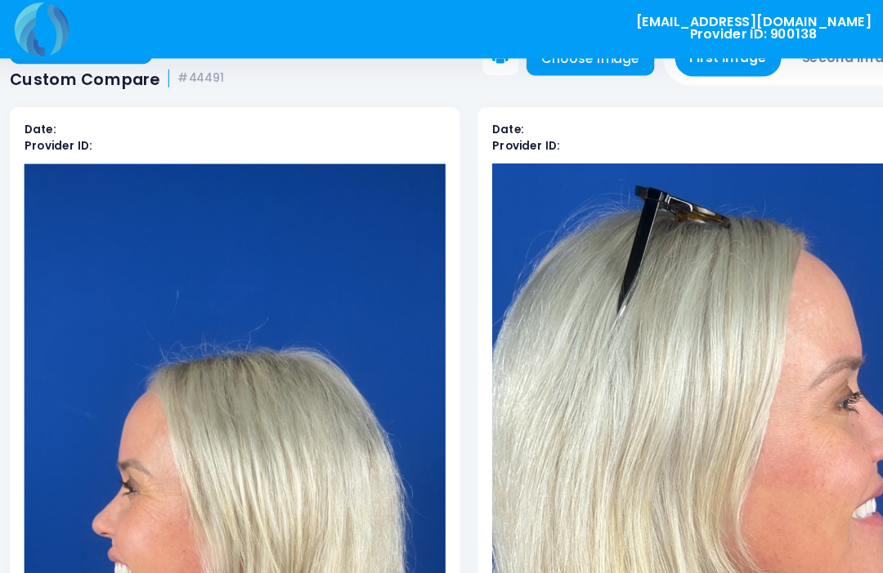
scroll to position [73, 0]
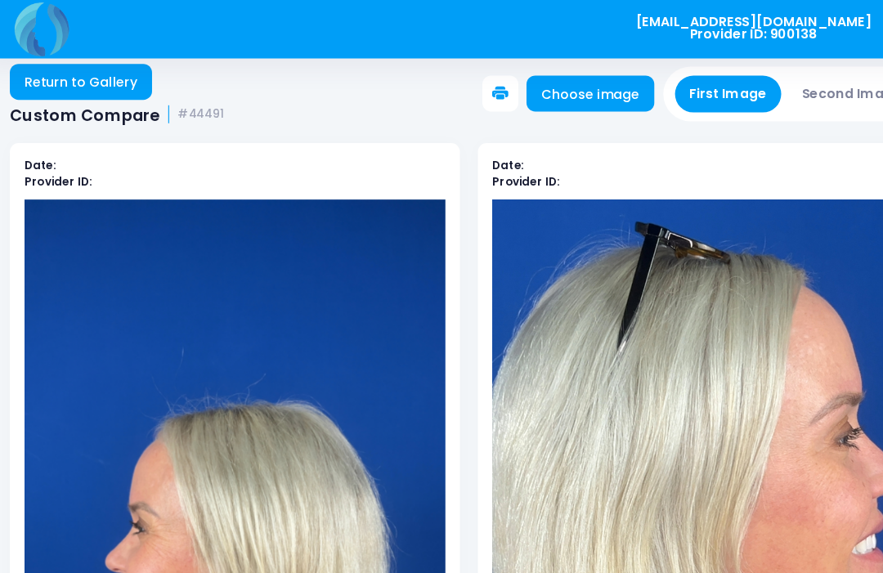
click at [760, 81] on button "Second Image" at bounding box center [790, 86] width 118 height 34
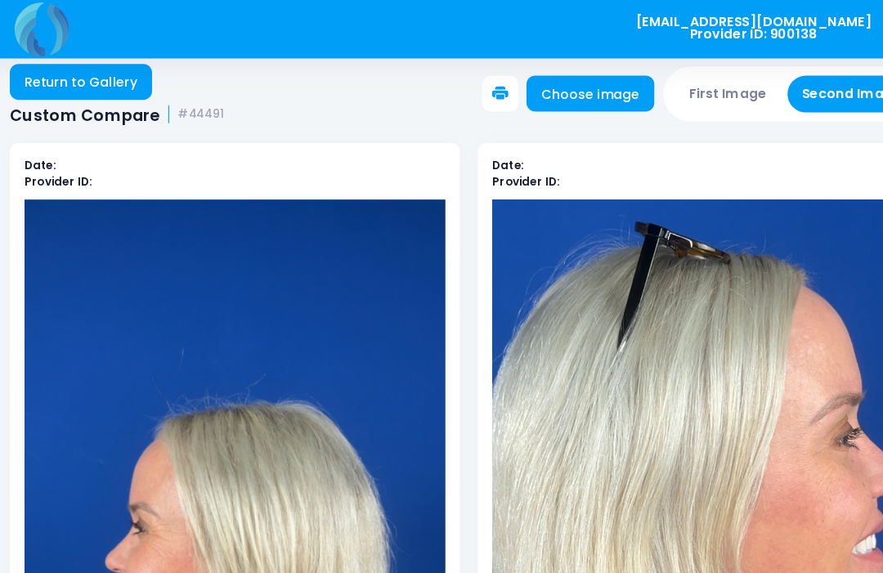
click at [560, 84] on link "Choose image" at bounding box center [552, 85] width 116 height 33
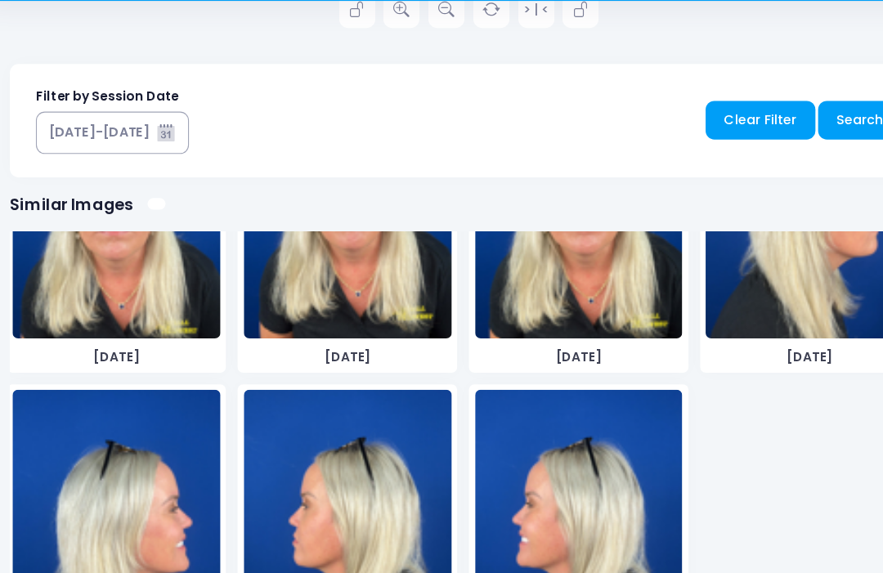
scroll to position [3965, 0]
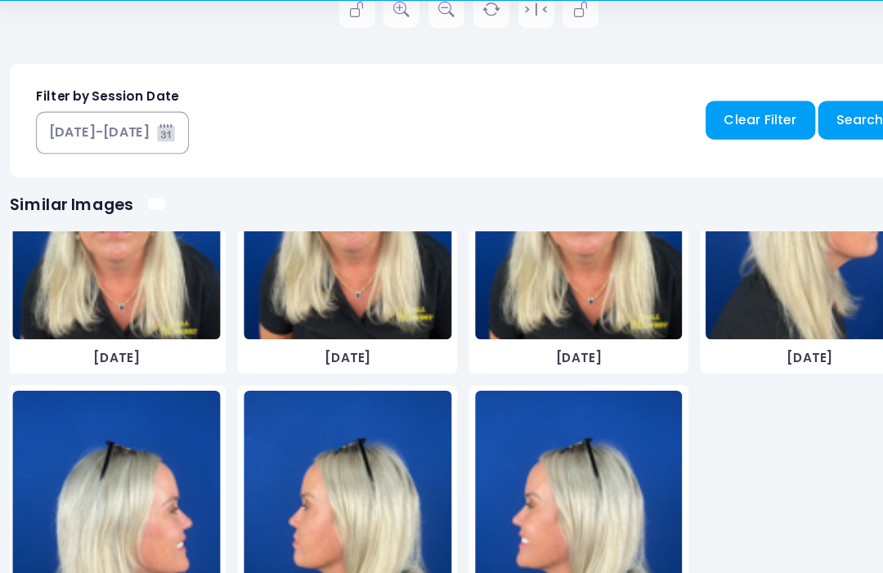
click at [531, 451] on img at bounding box center [541, 529] width 189 height 245
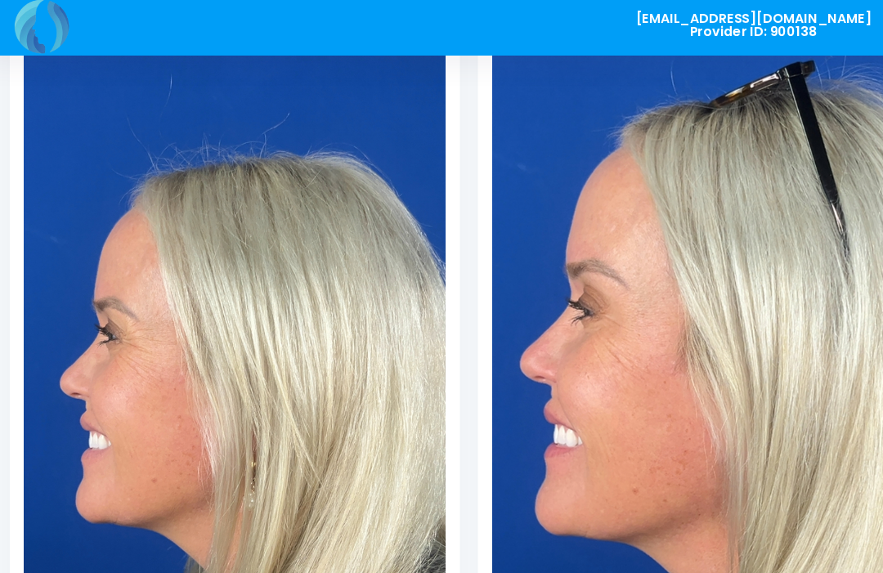
scroll to position [2984, 0]
